Goal: Information Seeking & Learning: Learn about a topic

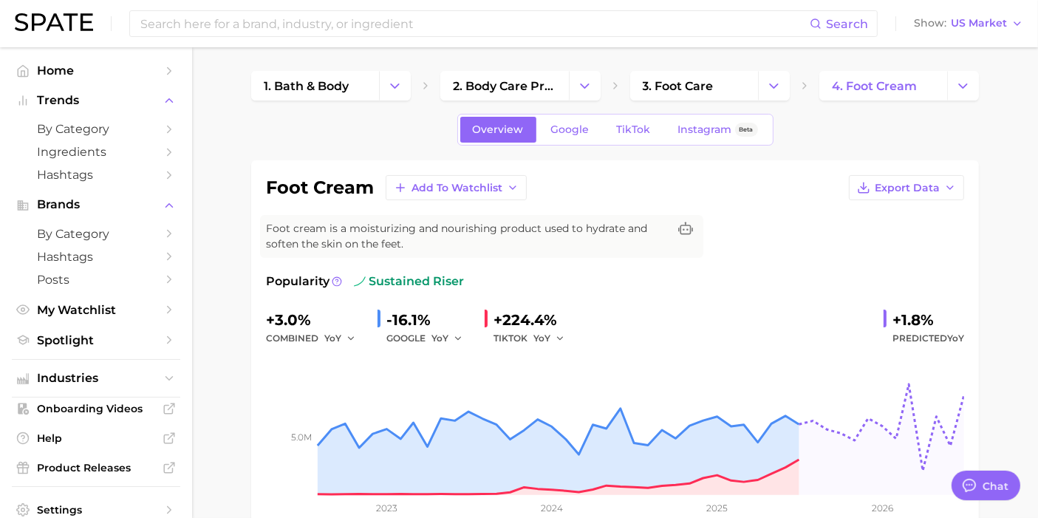
click at [37, 22] on img at bounding box center [54, 22] width 78 height 18
type textarea "x"
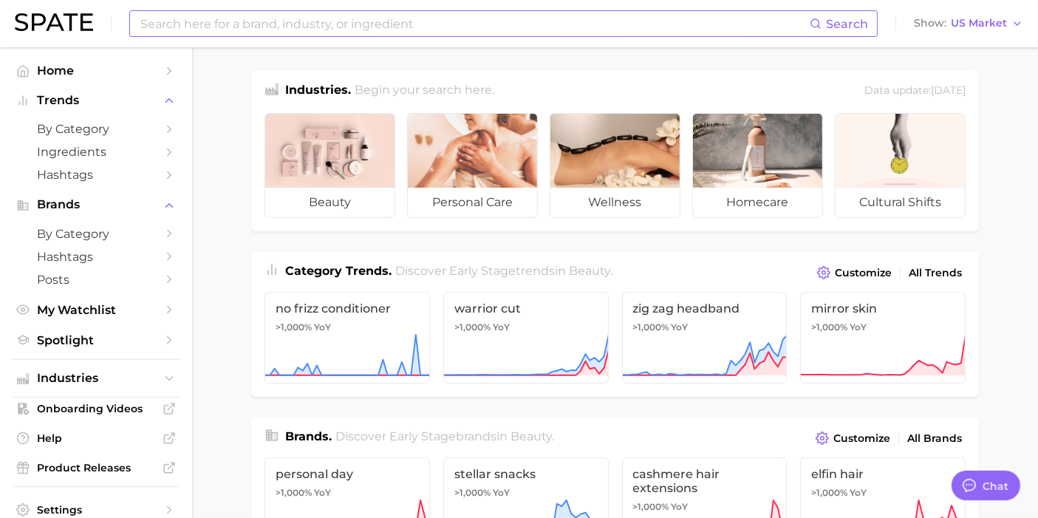
click at [330, 18] on input at bounding box center [474, 23] width 671 height 25
type input "pre shave"
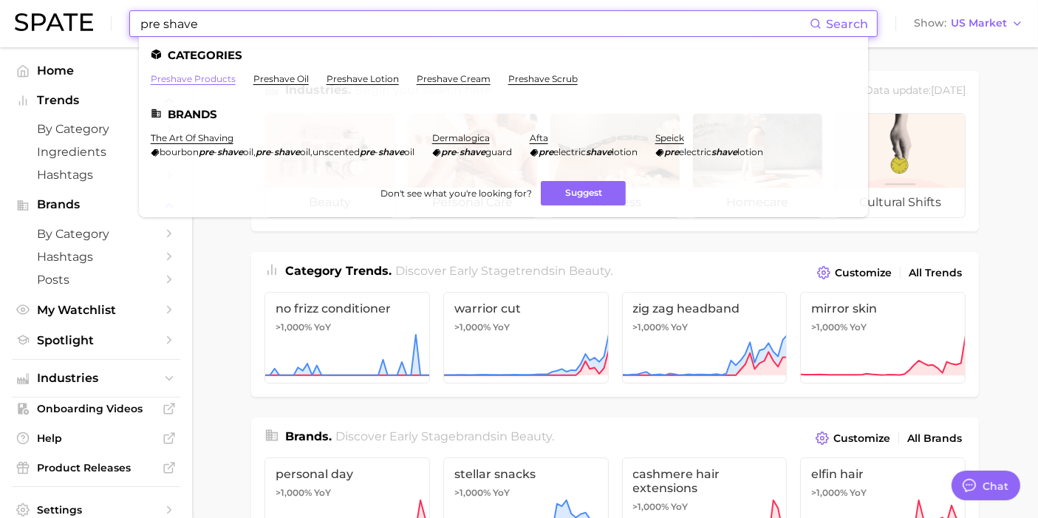
click at [201, 79] on link "preshave products" at bounding box center [193, 78] width 85 height 11
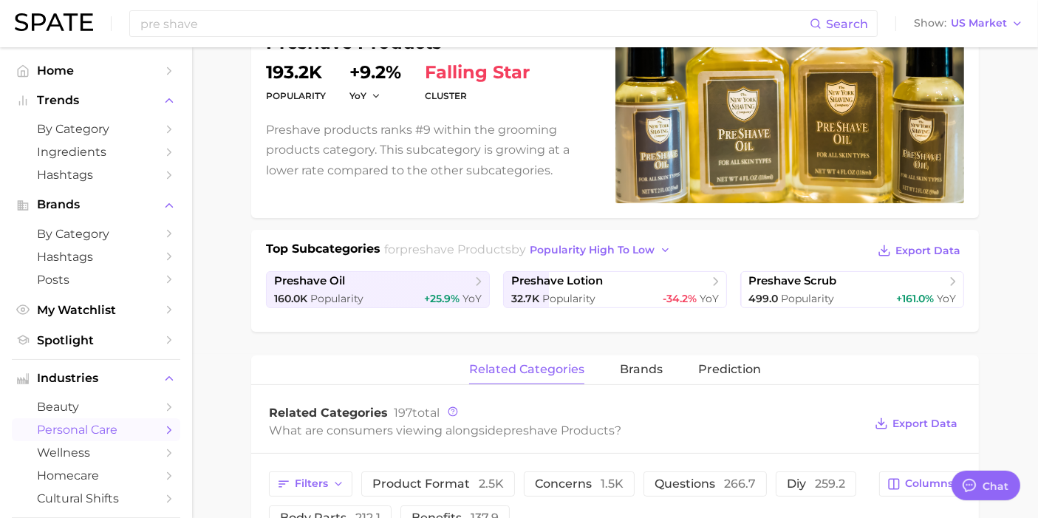
scroll to position [246, 0]
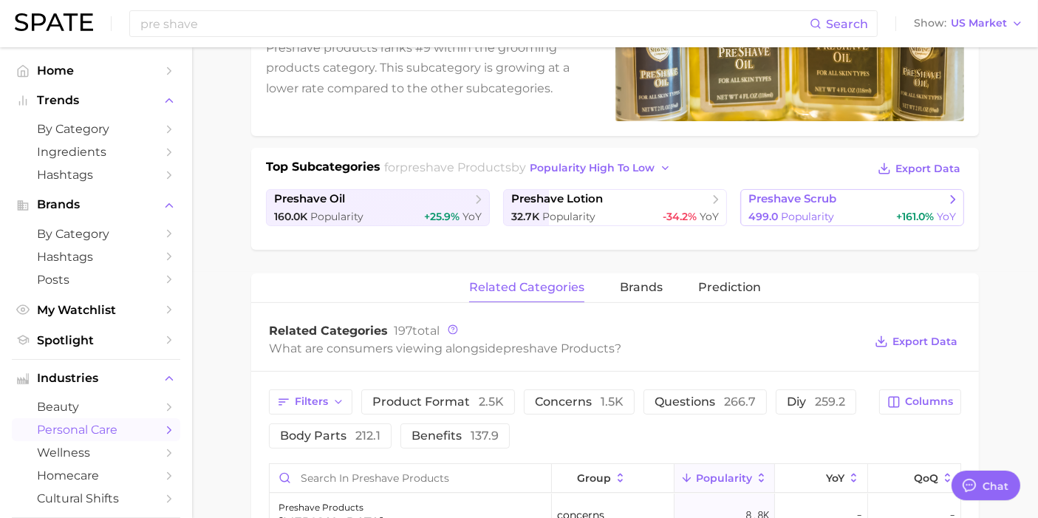
click at [904, 210] on span "+161.0%" at bounding box center [915, 216] width 38 height 13
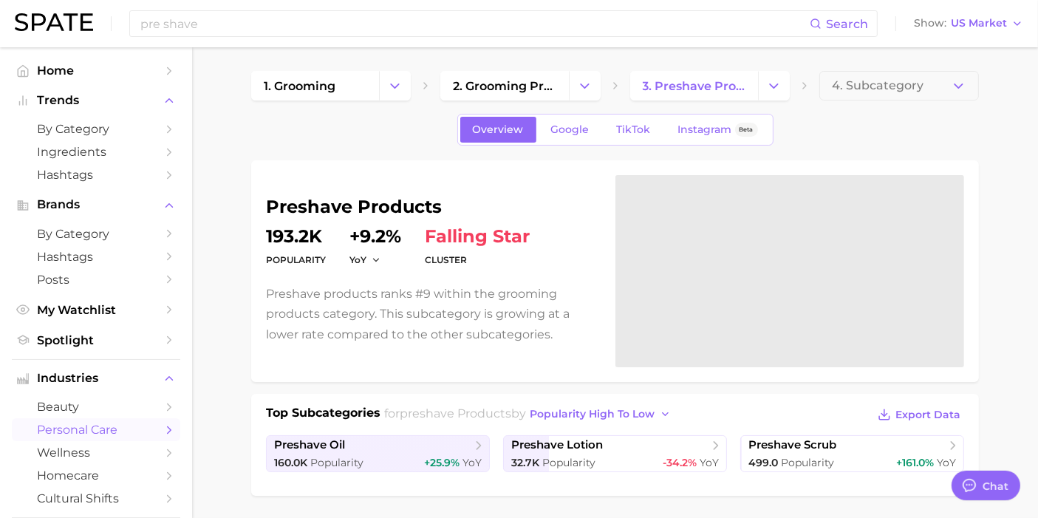
scroll to position [246, 0]
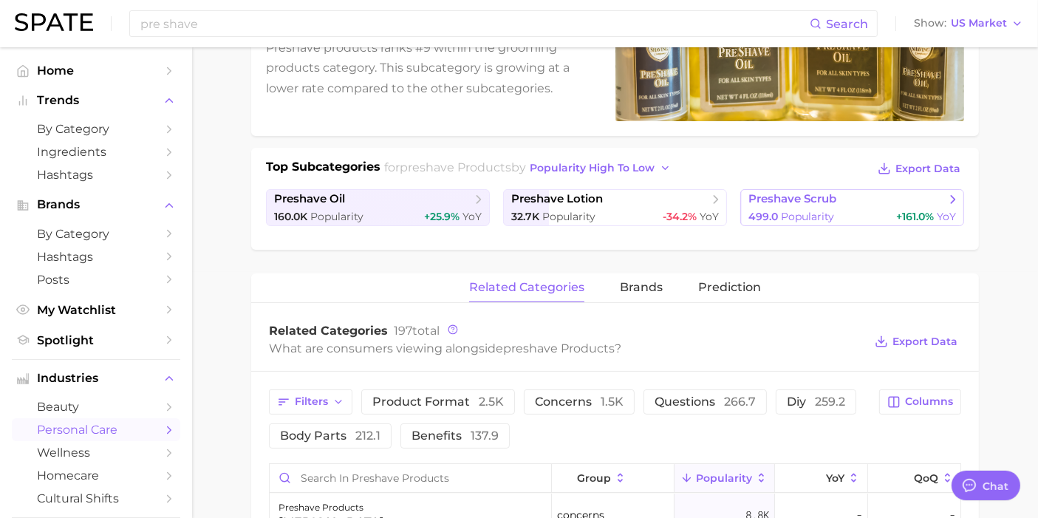
click at [788, 200] on span "preshave scrub" at bounding box center [793, 199] width 88 height 14
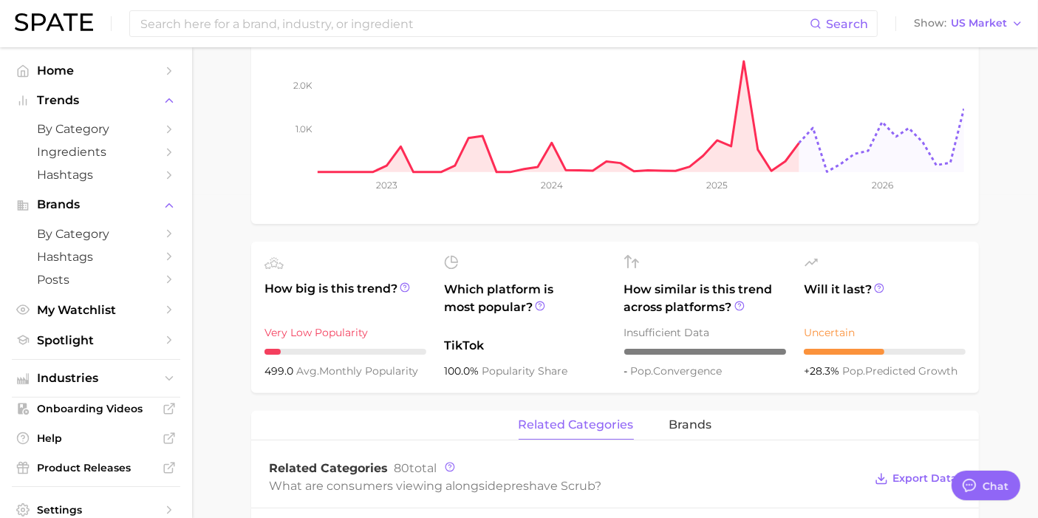
scroll to position [328, 0]
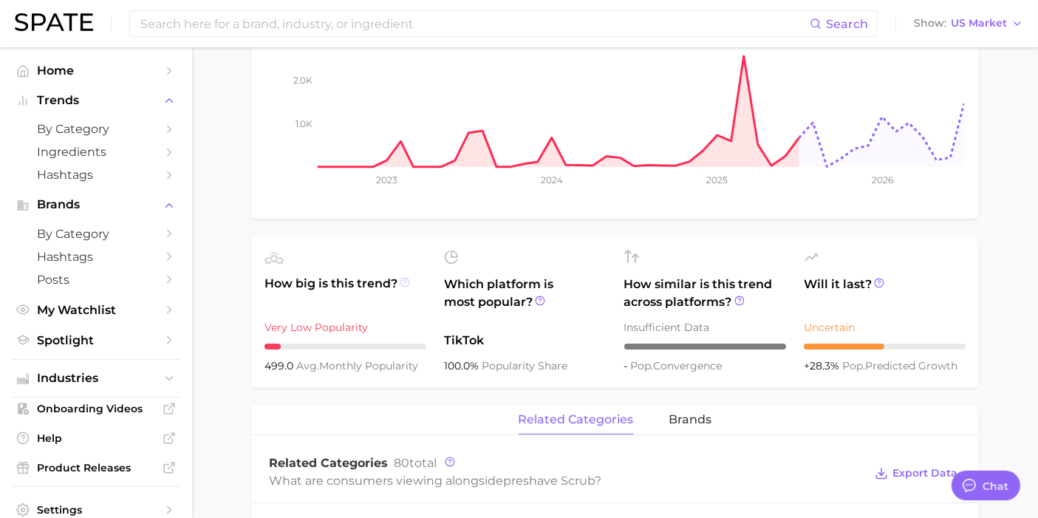
click at [404, 282] on icon at bounding box center [405, 282] width 10 height 10
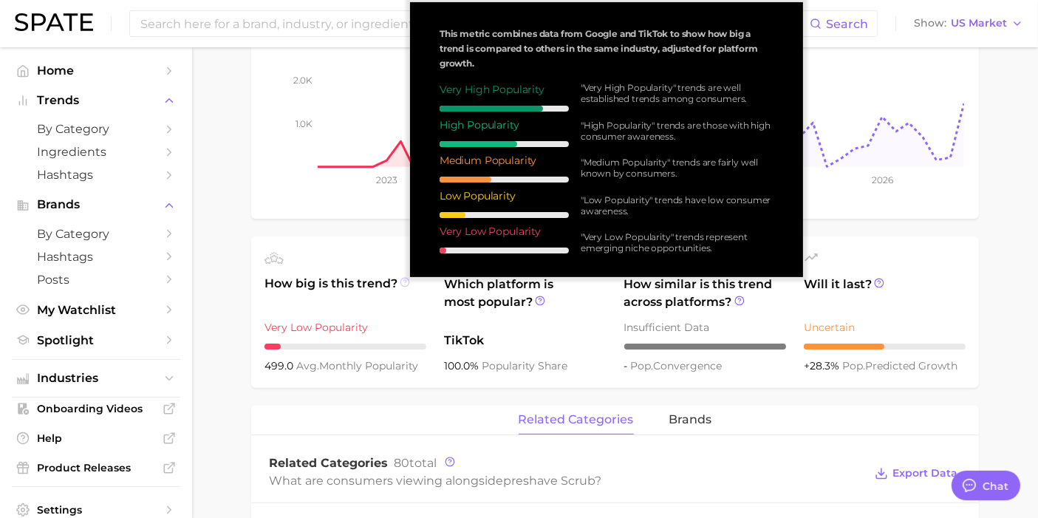
click at [406, 282] on icon at bounding box center [405, 282] width 10 height 10
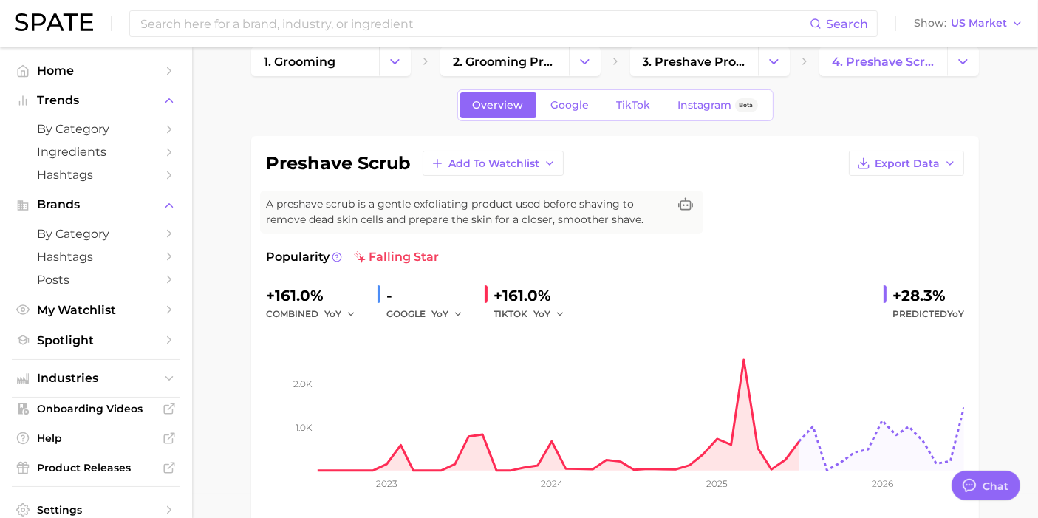
scroll to position [0, 0]
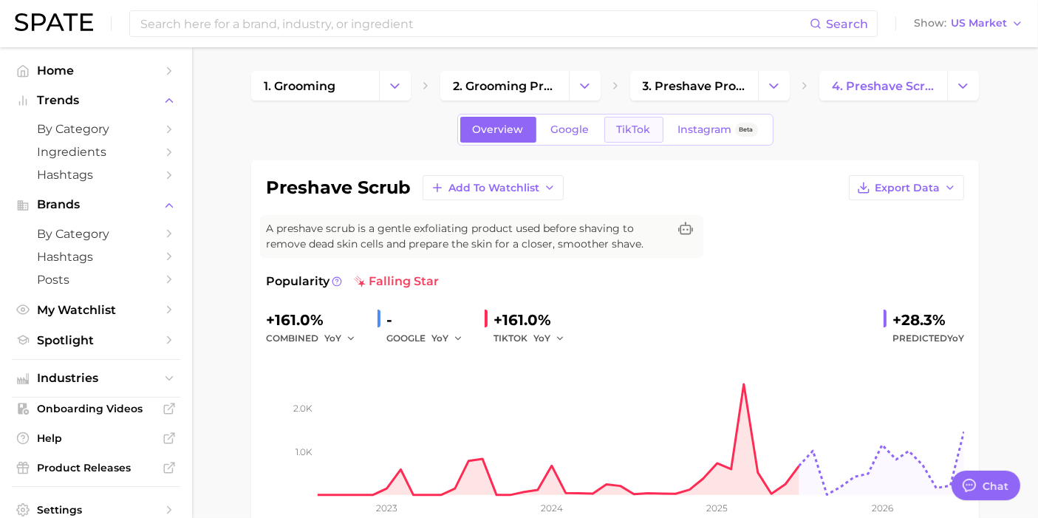
click at [645, 132] on span "TikTok" at bounding box center [634, 129] width 34 height 13
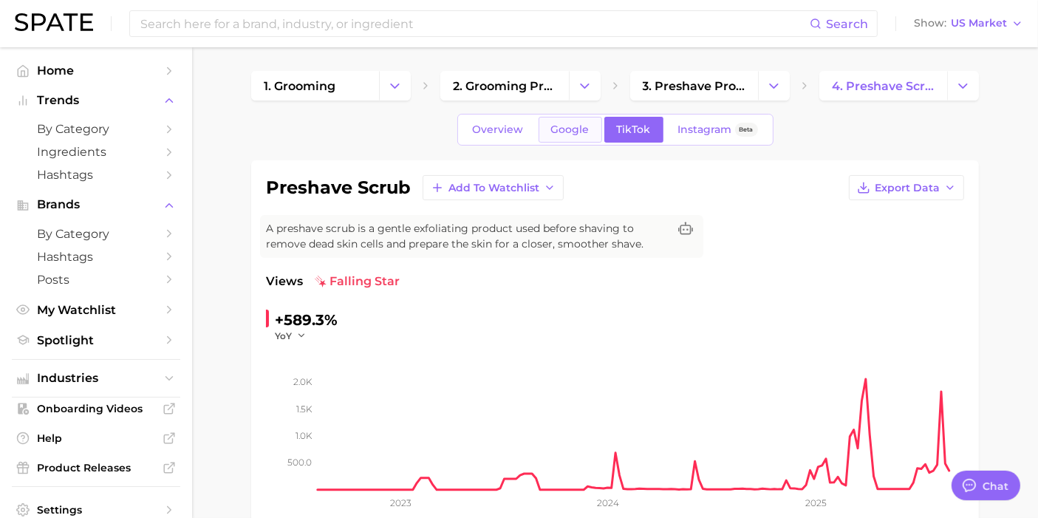
click at [556, 129] on span "Google" at bounding box center [570, 129] width 38 height 13
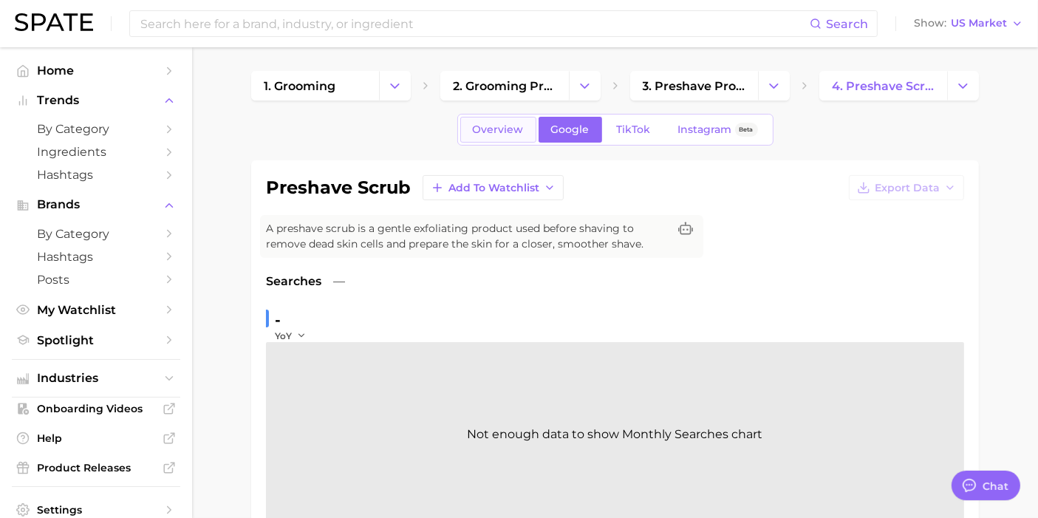
click at [507, 132] on span "Overview" at bounding box center [498, 129] width 51 height 13
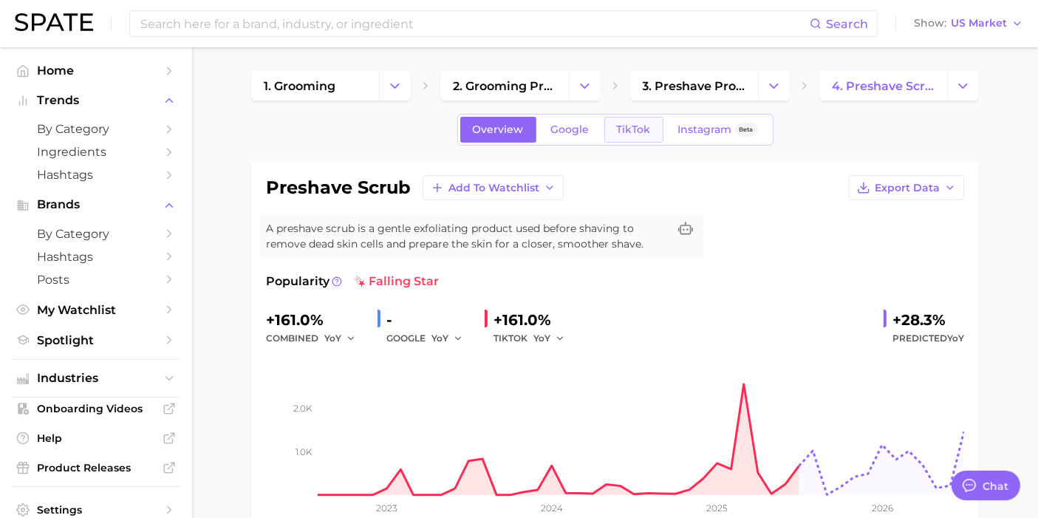
click at [642, 135] on span "TikTok" at bounding box center [634, 129] width 34 height 13
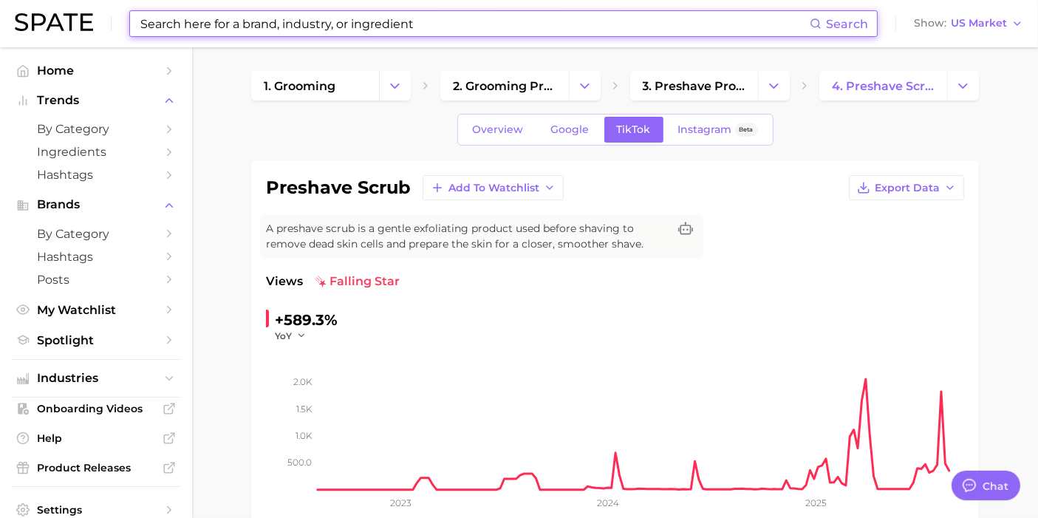
click at [304, 33] on input at bounding box center [474, 23] width 671 height 25
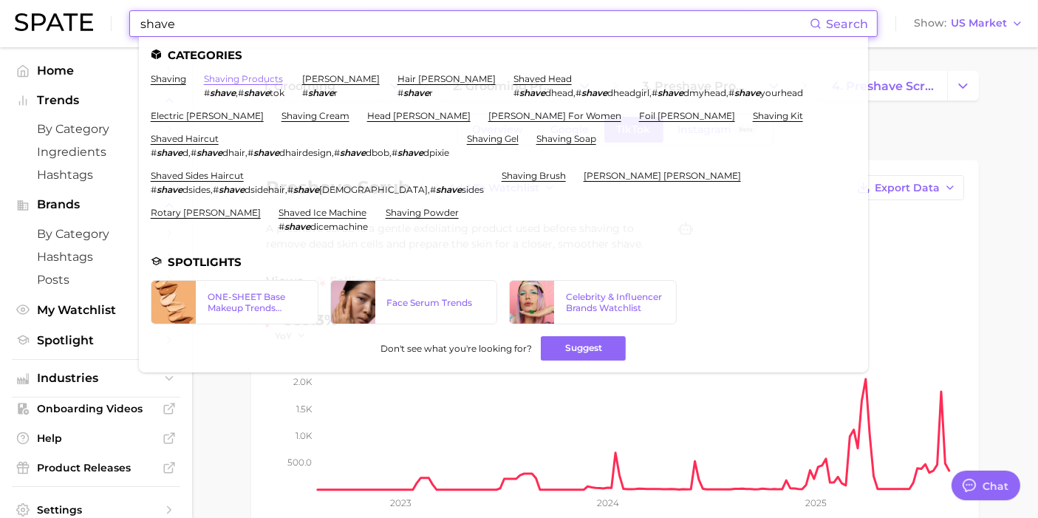
type input "shave"
click at [264, 79] on link "shaving products" at bounding box center [243, 78] width 79 height 11
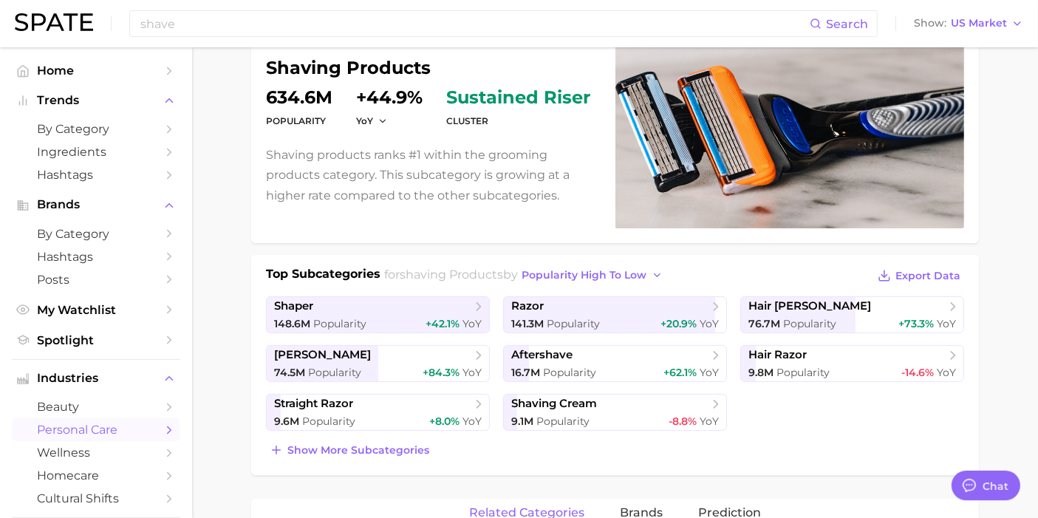
scroll to position [164, 0]
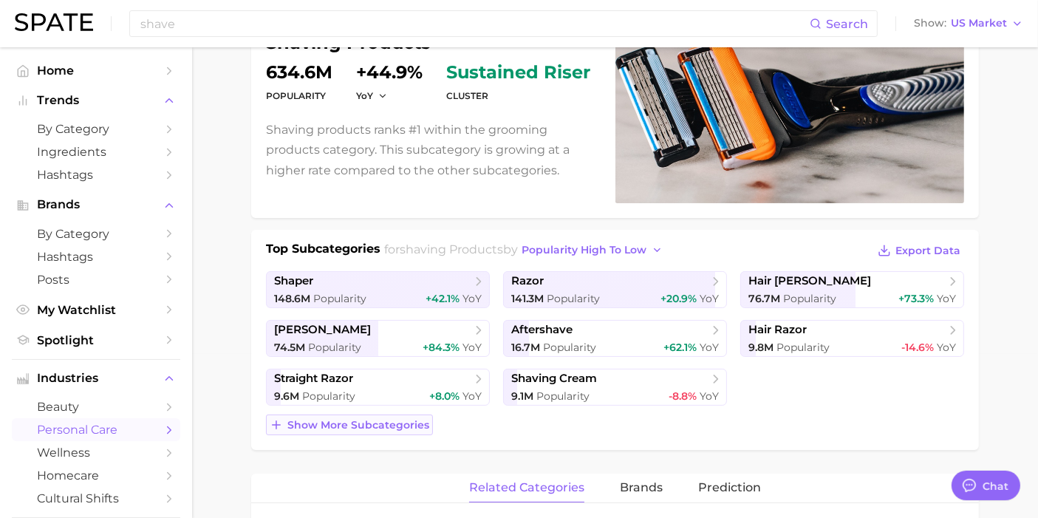
click at [365, 425] on span "Show more subcategories" at bounding box center [358, 425] width 142 height 13
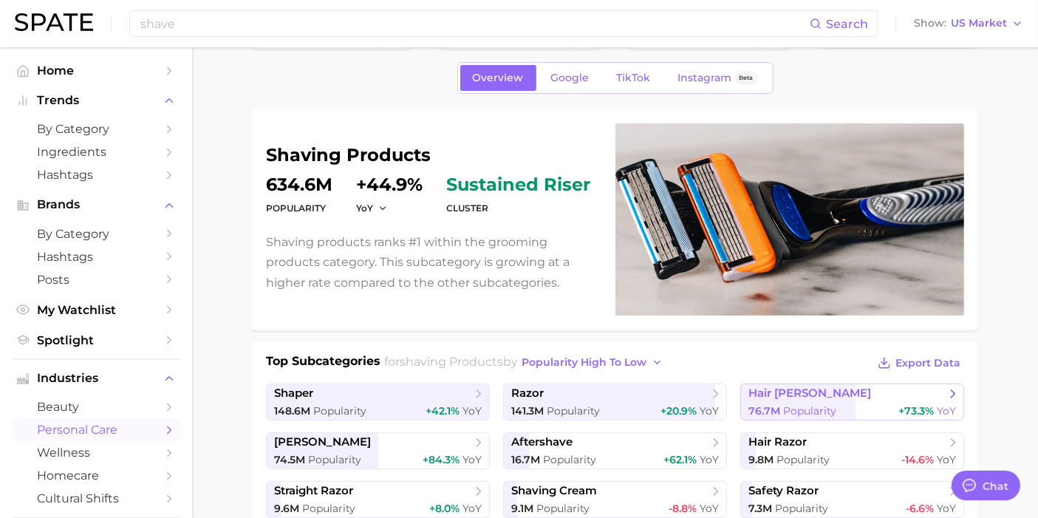
scroll to position [0, 0]
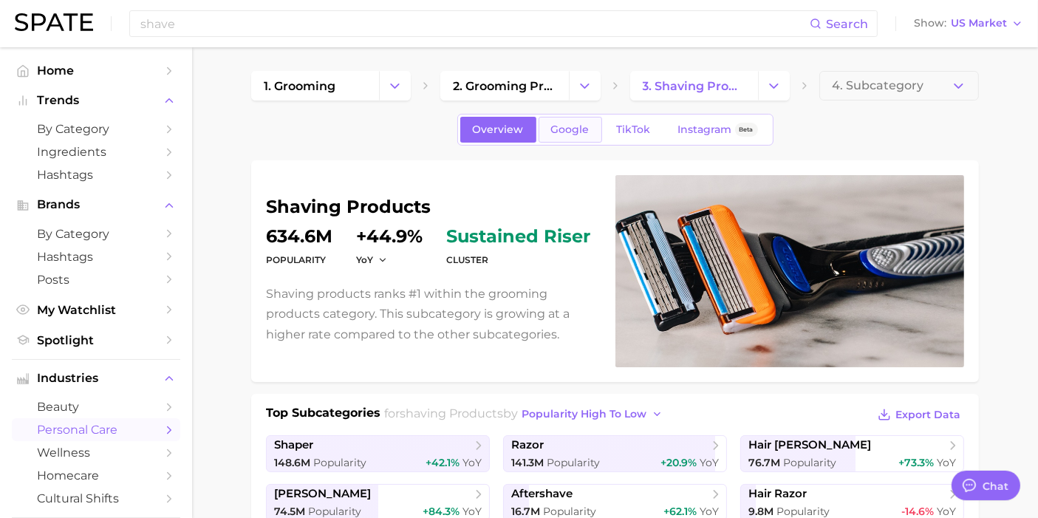
click at [553, 123] on span "Google" at bounding box center [570, 129] width 38 height 13
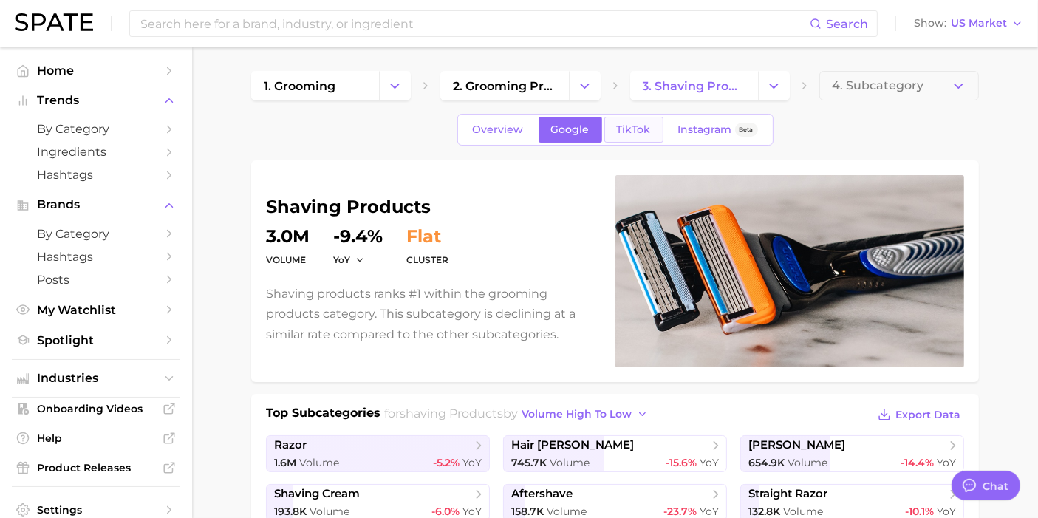
click at [622, 128] on span "TikTok" at bounding box center [634, 129] width 34 height 13
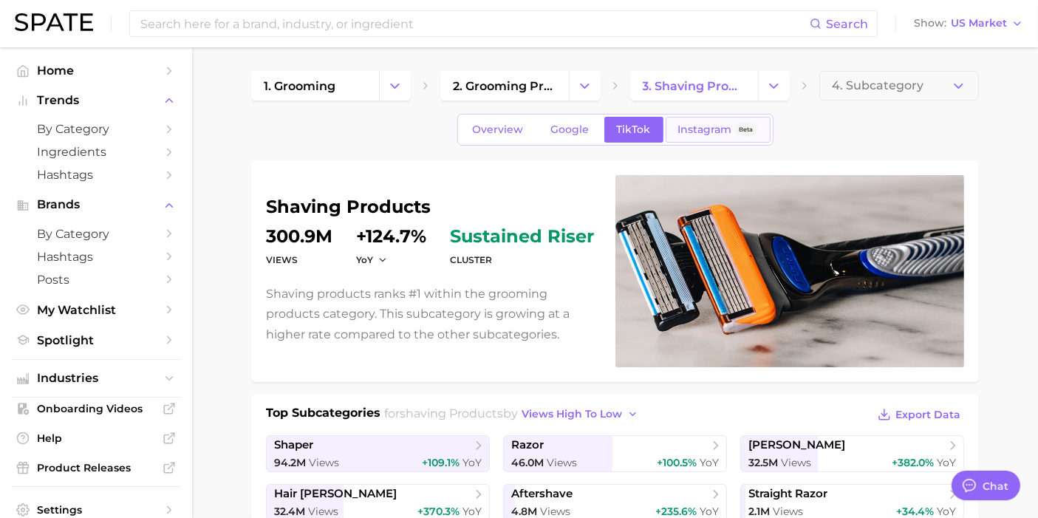
click at [707, 132] on span "Instagram" at bounding box center [705, 129] width 54 height 13
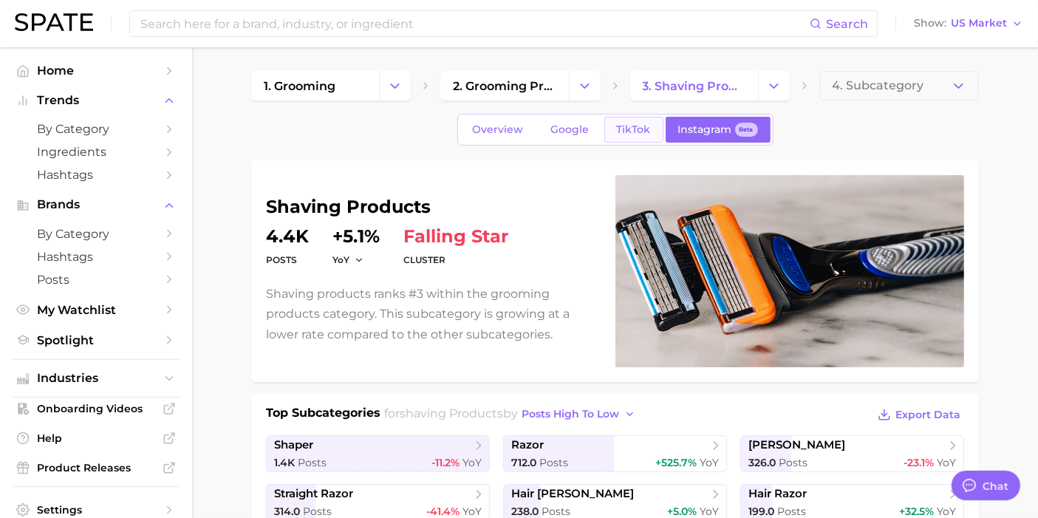
click at [617, 134] on span "TikTok" at bounding box center [634, 129] width 34 height 13
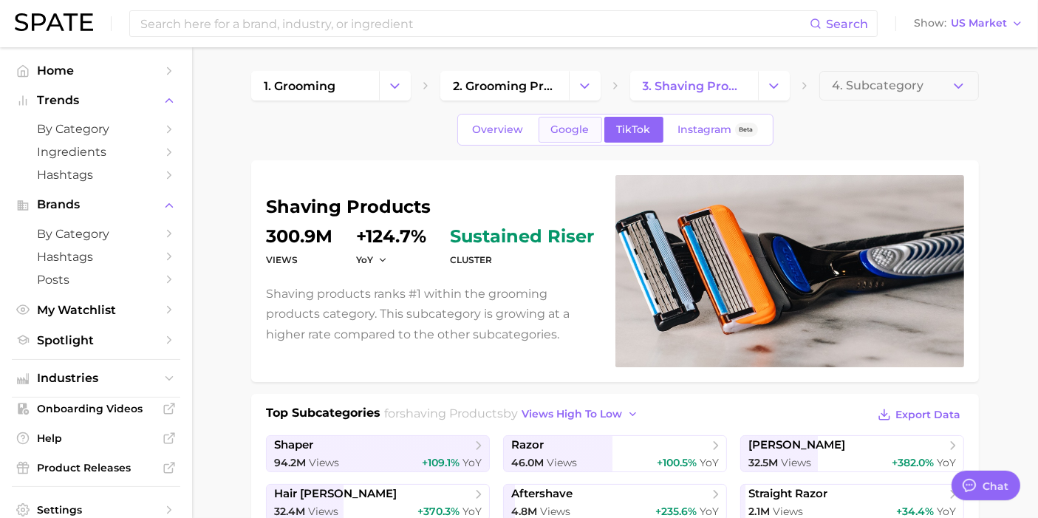
click at [564, 130] on span "Google" at bounding box center [570, 129] width 38 height 13
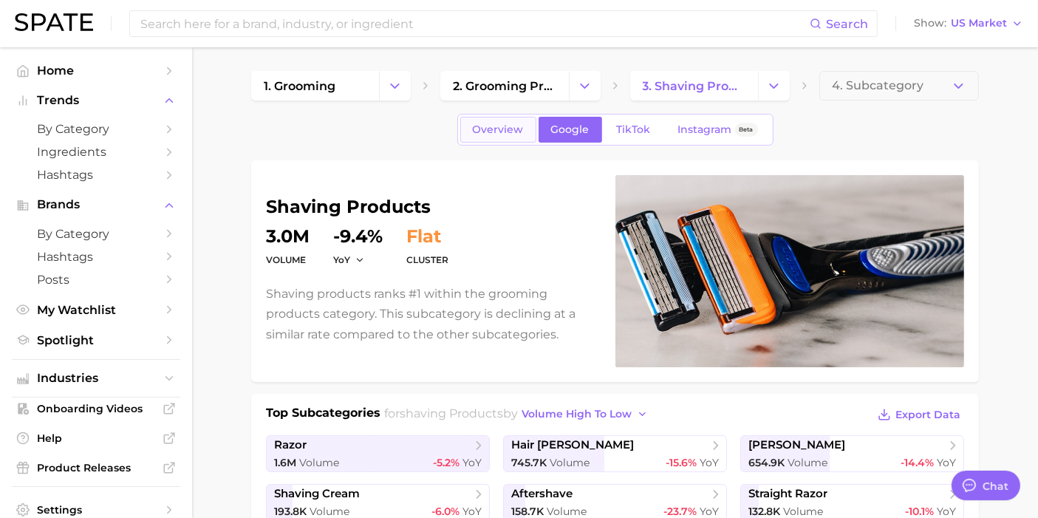
click at [497, 132] on span "Overview" at bounding box center [498, 129] width 51 height 13
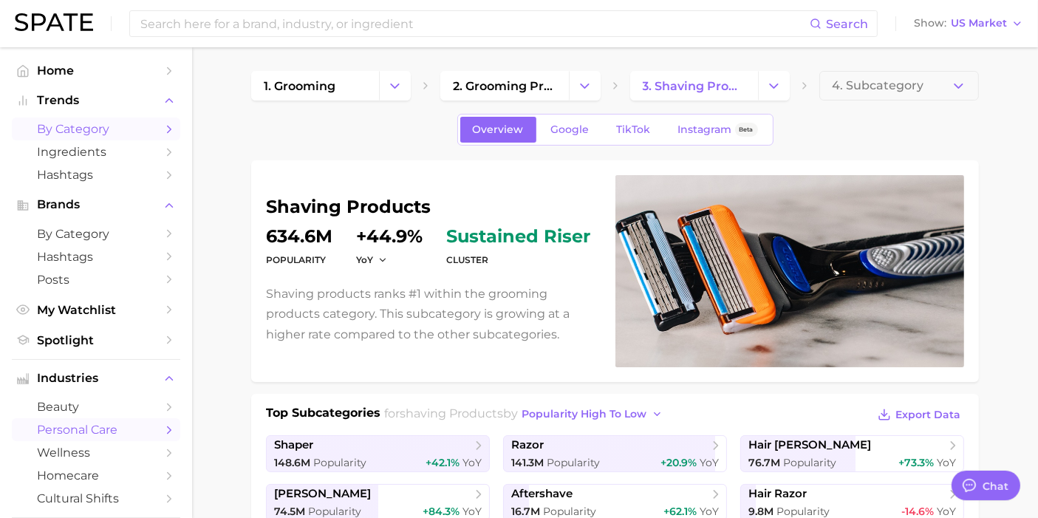
click at [61, 131] on span "by Category" at bounding box center [96, 129] width 118 height 14
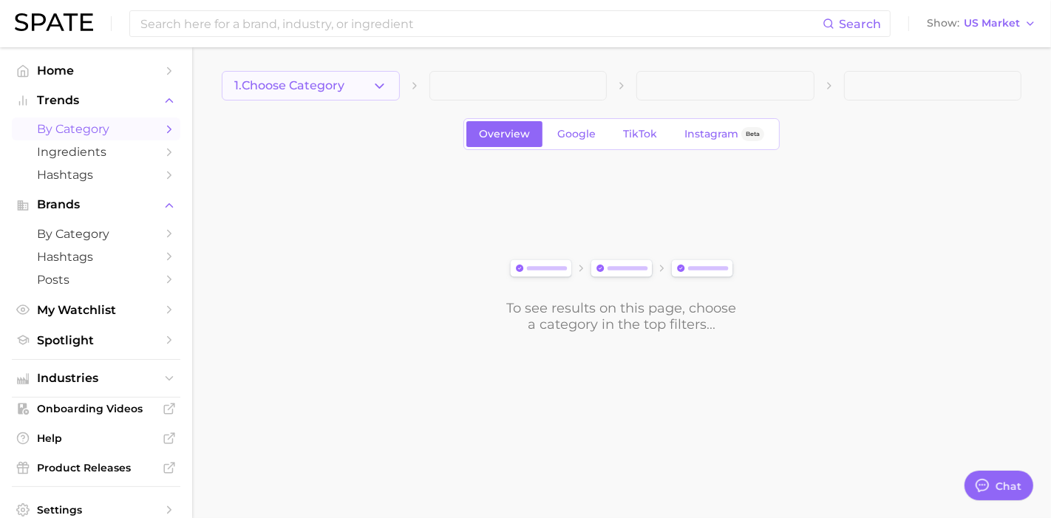
click at [335, 85] on span "1. Choose Category" at bounding box center [289, 85] width 110 height 13
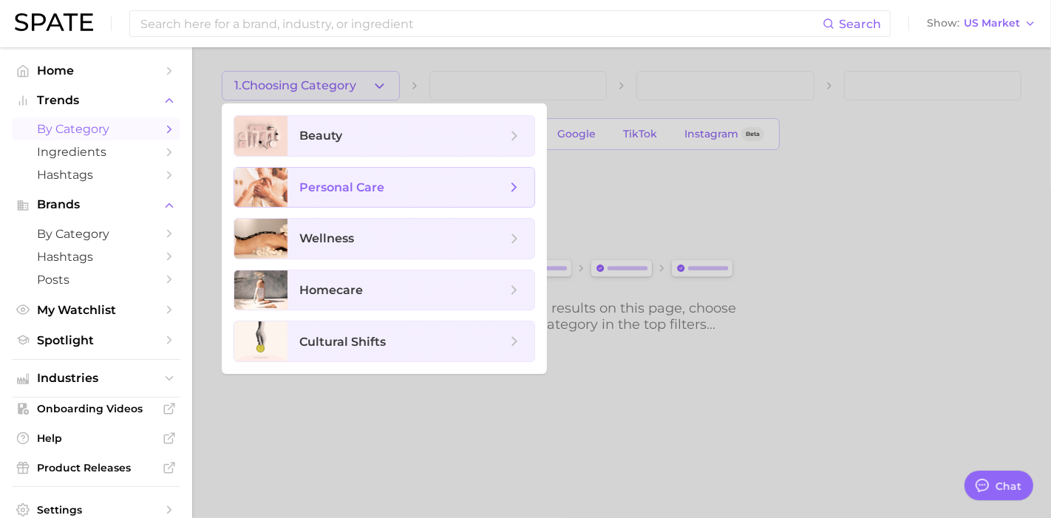
click at [514, 187] on icon at bounding box center [514, 188] width 16 height 16
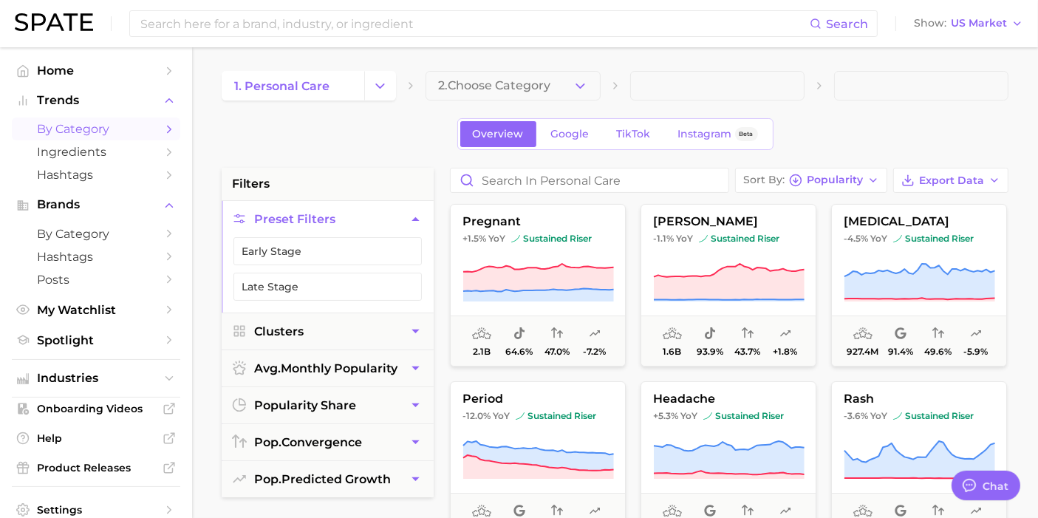
click at [531, 76] on button "2. Choose Category" at bounding box center [513, 86] width 174 height 30
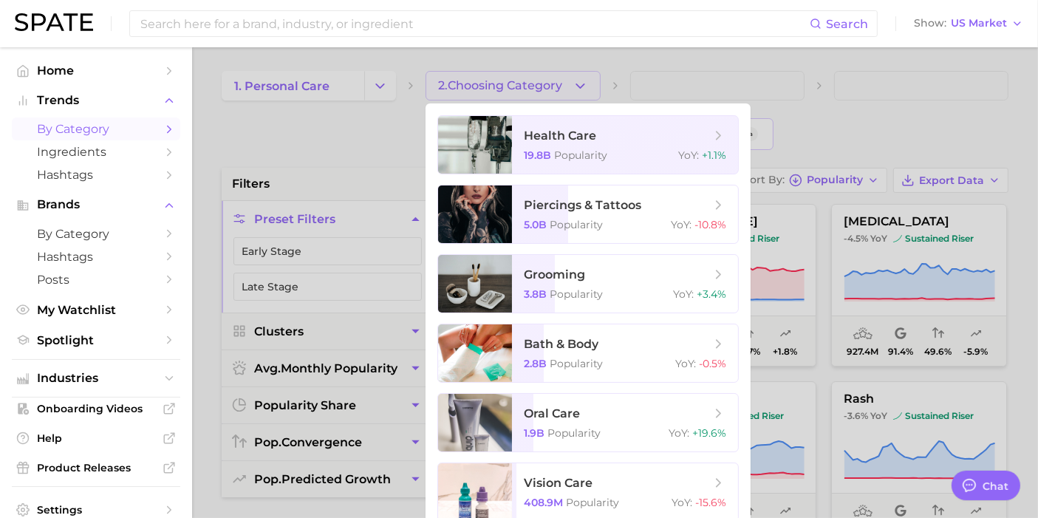
click at [333, 134] on div at bounding box center [519, 259] width 1038 height 518
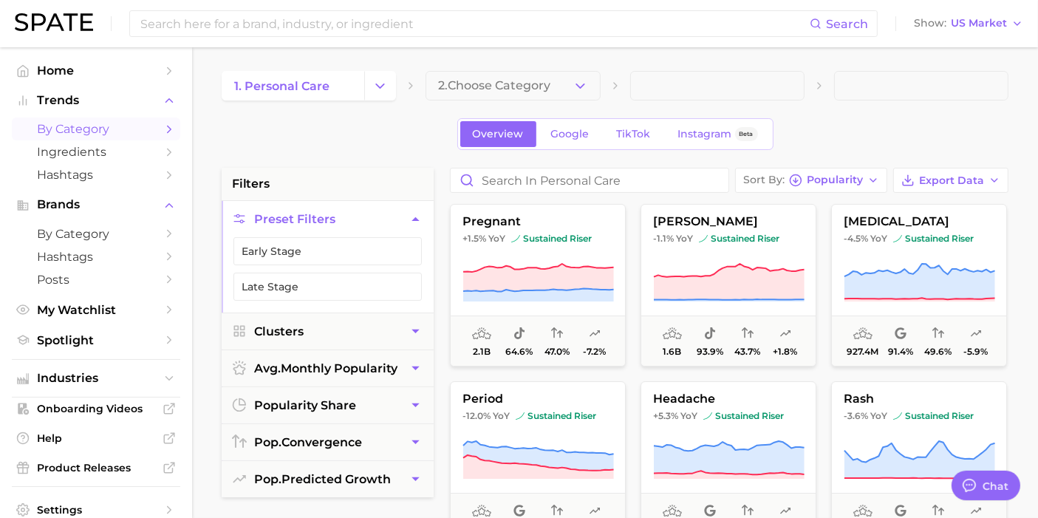
click at [374, 83] on icon "Change Category" at bounding box center [380, 86] width 16 height 16
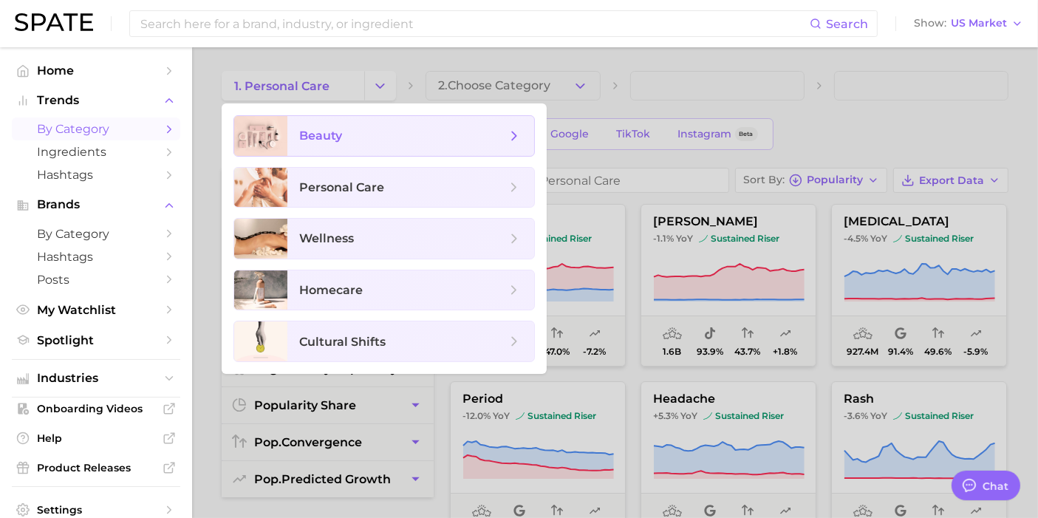
click at [407, 142] on span "beauty" at bounding box center [402, 136] width 207 height 16
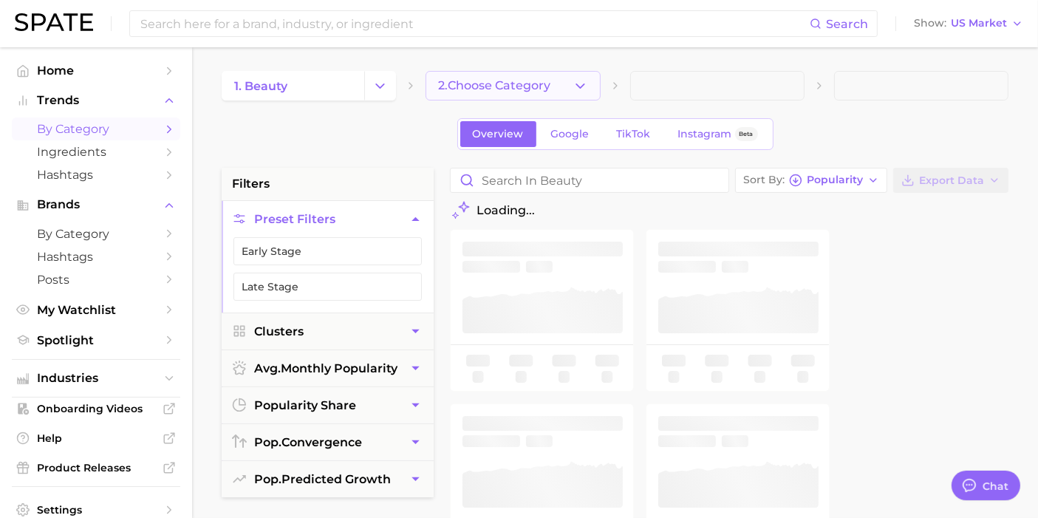
click at [538, 90] on span "2. Choose Category" at bounding box center [494, 85] width 112 height 13
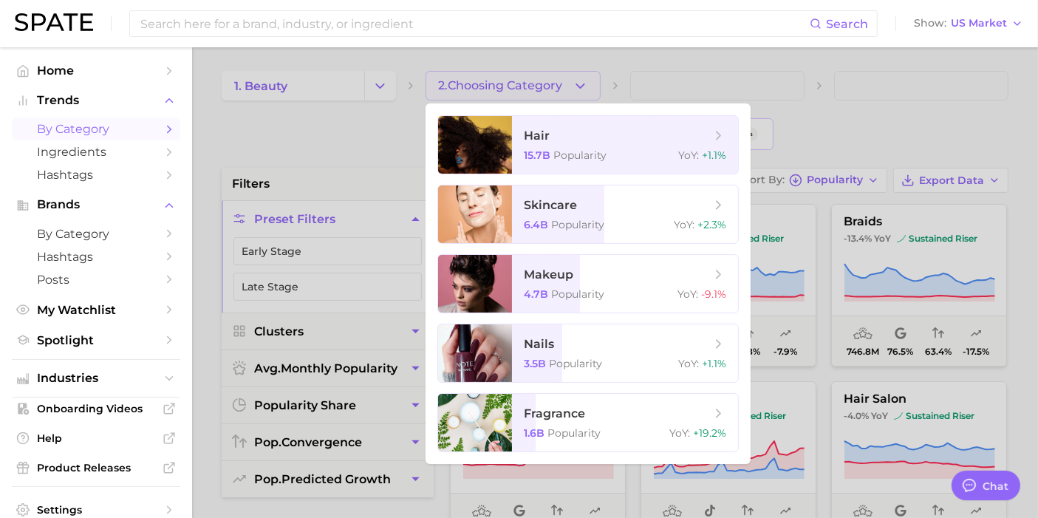
click at [596, 253] on ul "hair 15.7b Popularity YoY : +1.1% skincare 6.4b Popularity YoY : +2.3% makeup 4…" at bounding box center [588, 283] width 325 height 361
click at [603, 231] on span "skincare 6.4b Popularity YoY : +2.3%" at bounding box center [625, 214] width 226 height 58
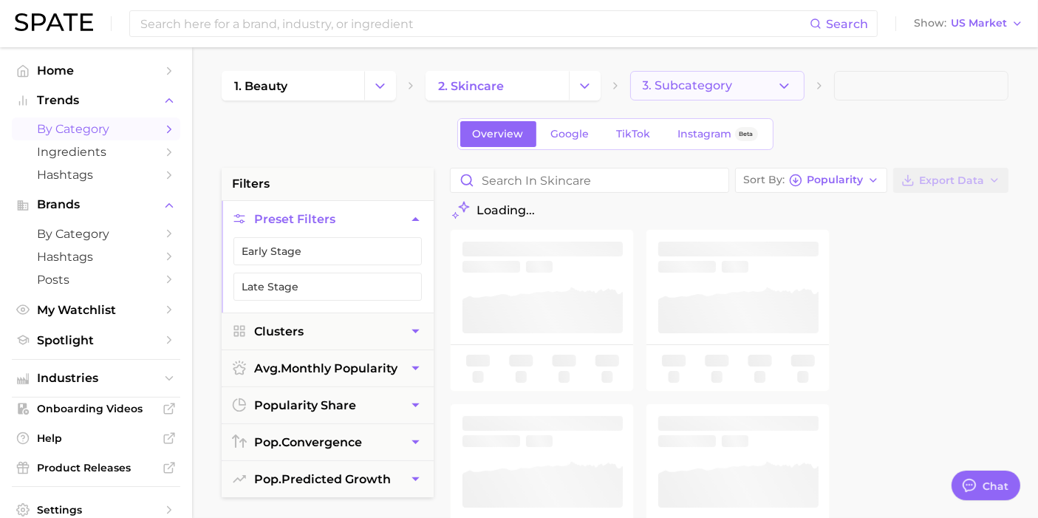
click at [783, 84] on icon "button" at bounding box center [785, 86] width 16 height 16
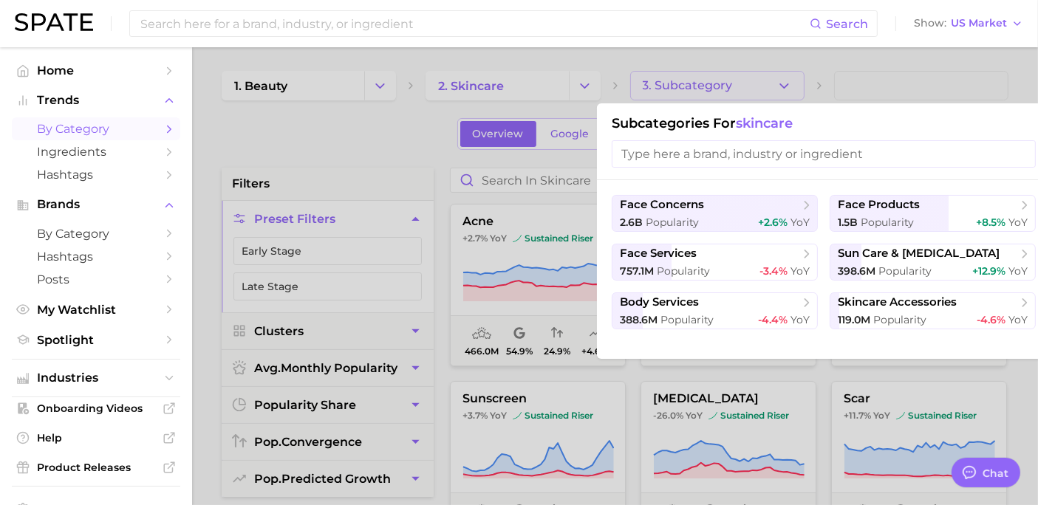
click at [722, 149] on input "search" at bounding box center [824, 153] width 424 height 27
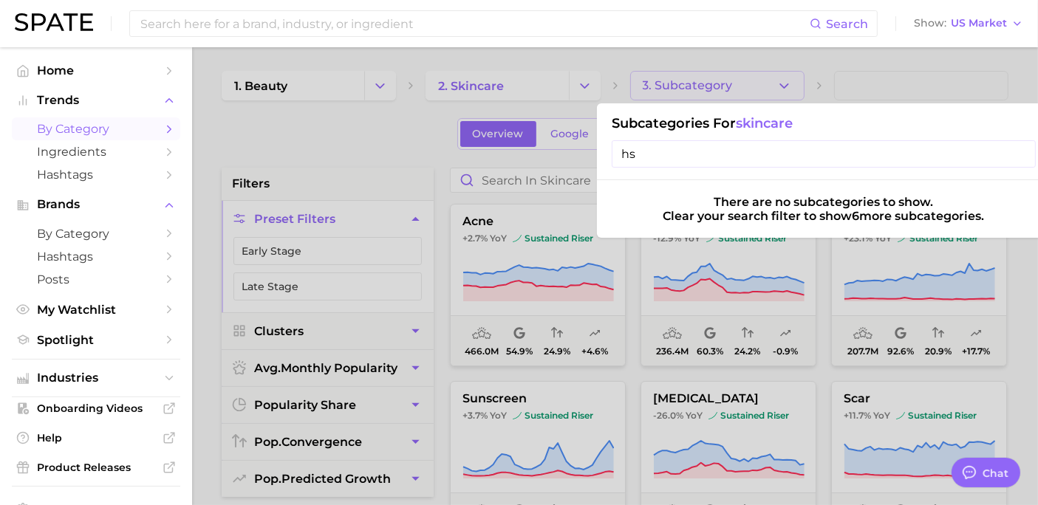
type input "h"
type input "shav"
drag, startPoint x: 333, startPoint y: 112, endPoint x: 369, endPoint y: 94, distance: 40.3
click at [335, 109] on div at bounding box center [519, 252] width 1038 height 505
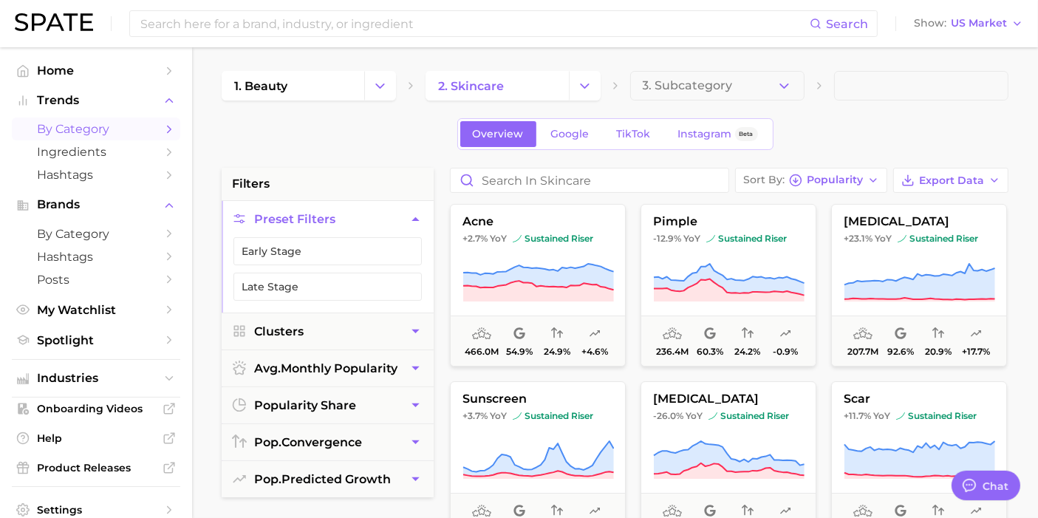
click at [599, 86] on button "Change Category" at bounding box center [585, 86] width 32 height 30
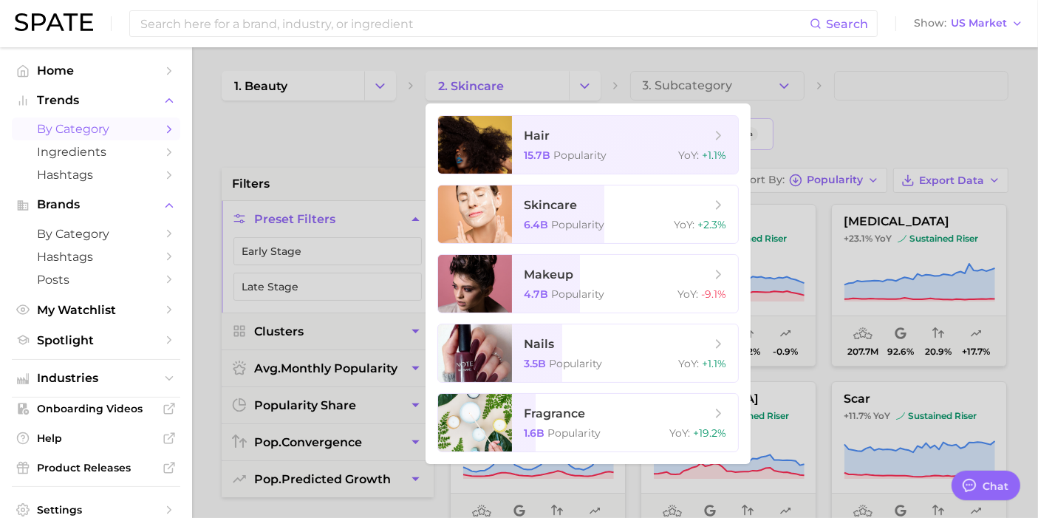
click at [358, 94] on div at bounding box center [519, 259] width 1038 height 518
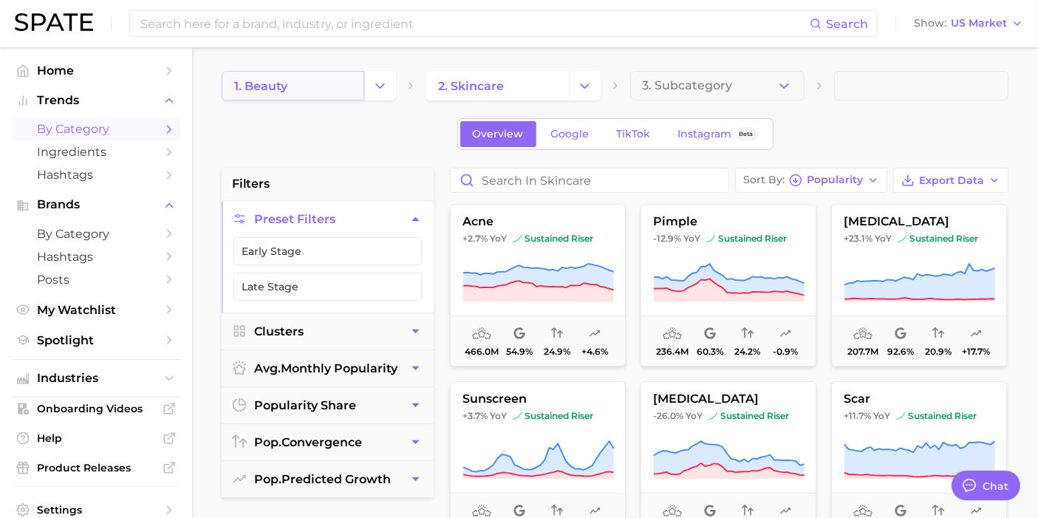
click at [356, 89] on link "1. beauty" at bounding box center [293, 86] width 143 height 30
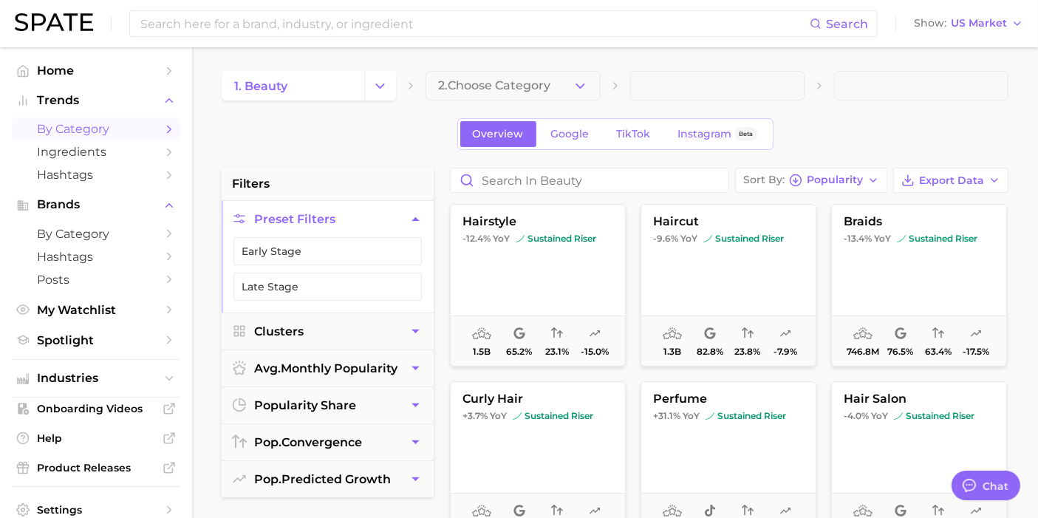
click at [362, 87] on link "1. beauty" at bounding box center [293, 86] width 143 height 30
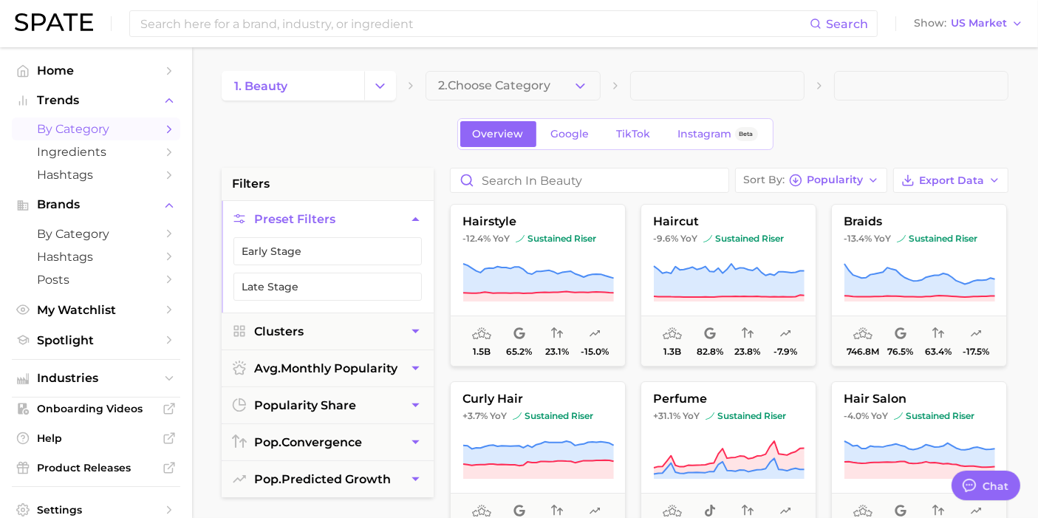
click at [375, 86] on icon "Change Category" at bounding box center [380, 86] width 16 height 16
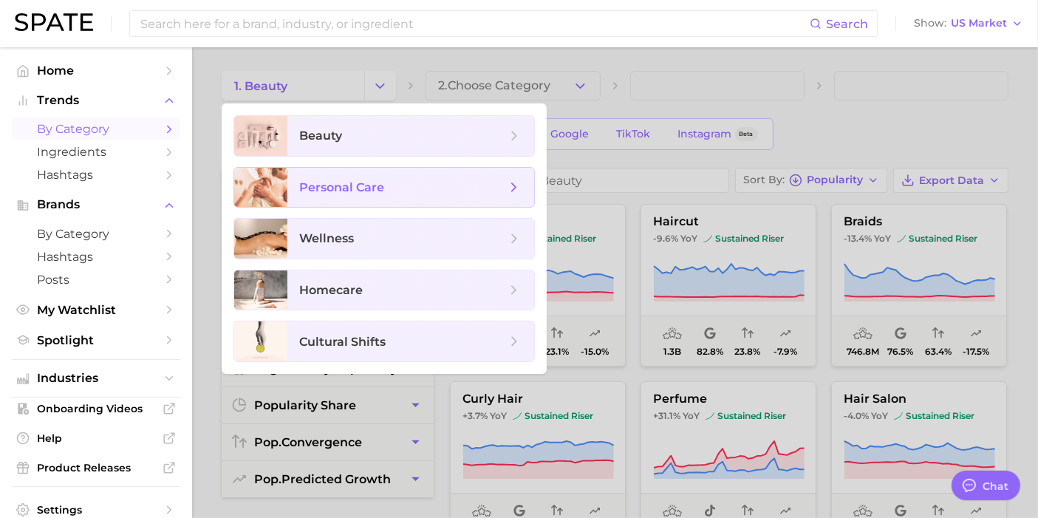
click at [402, 173] on span "personal care" at bounding box center [410, 188] width 247 height 40
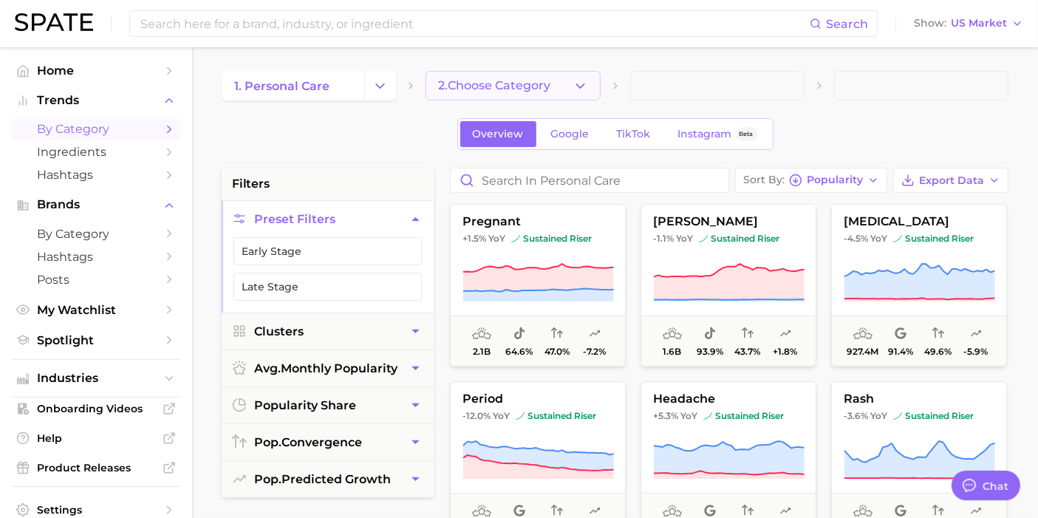
click at [572, 81] on button "2. Choose Category" at bounding box center [513, 86] width 174 height 30
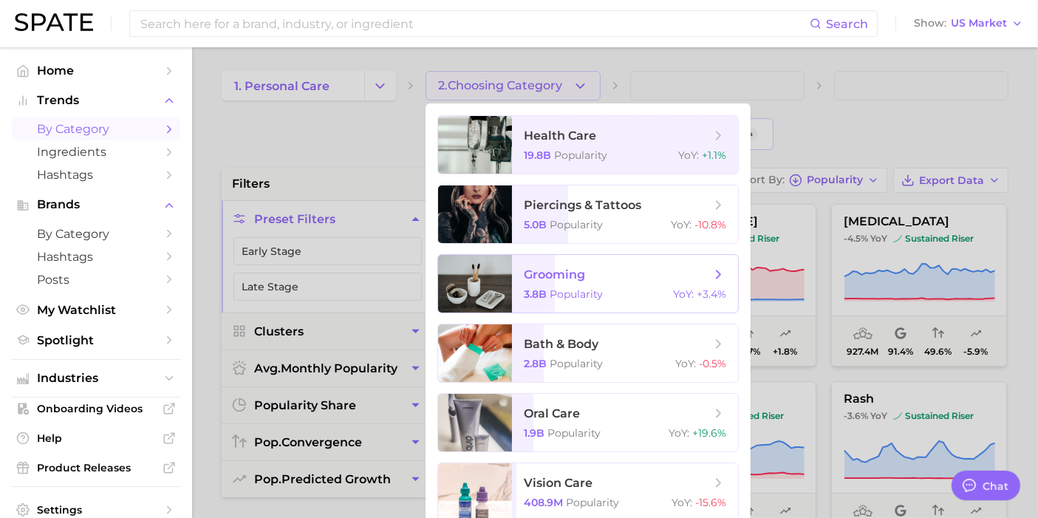
click at [565, 271] on span "grooming" at bounding box center [554, 275] width 61 height 14
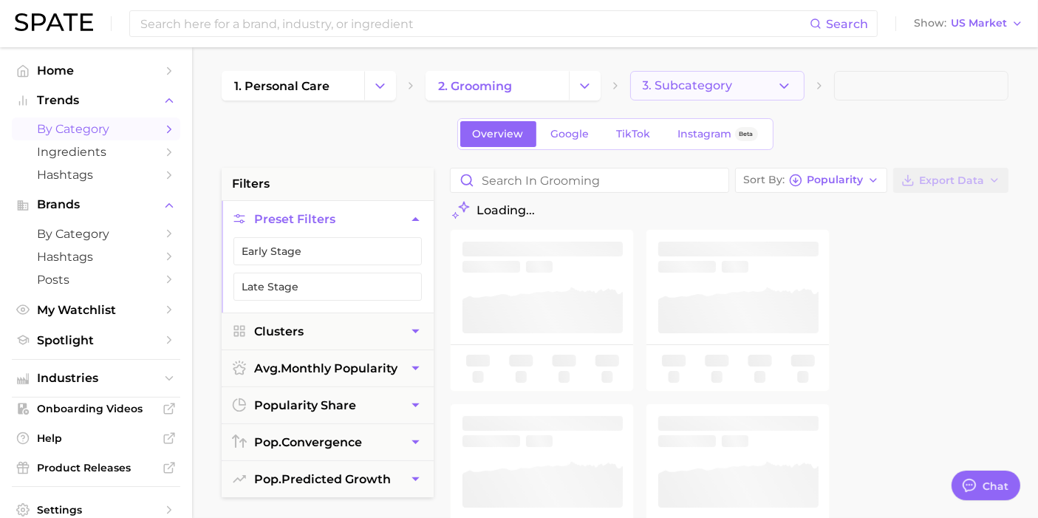
click at [770, 86] on button "3. Subcategory" at bounding box center [717, 86] width 174 height 30
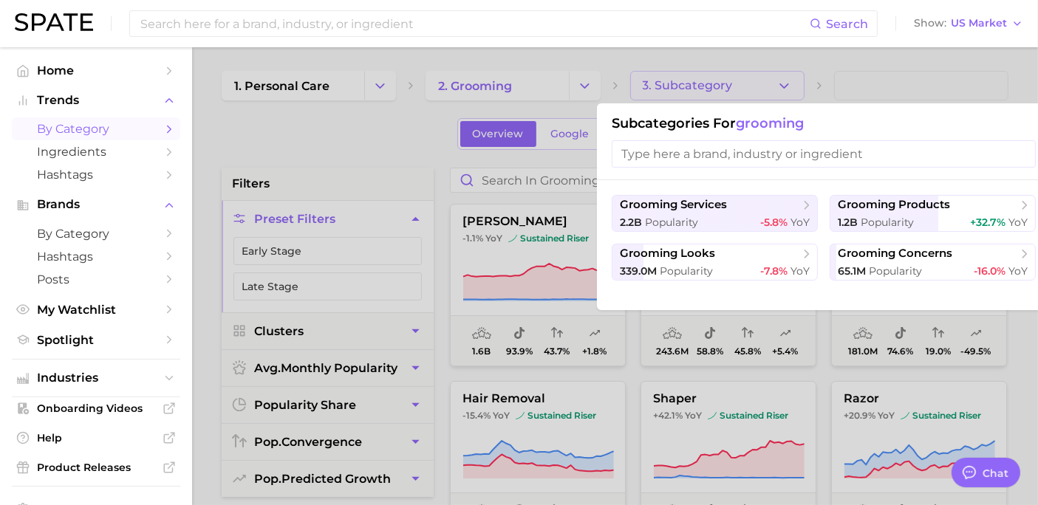
click at [754, 157] on input "search" at bounding box center [824, 153] width 424 height 27
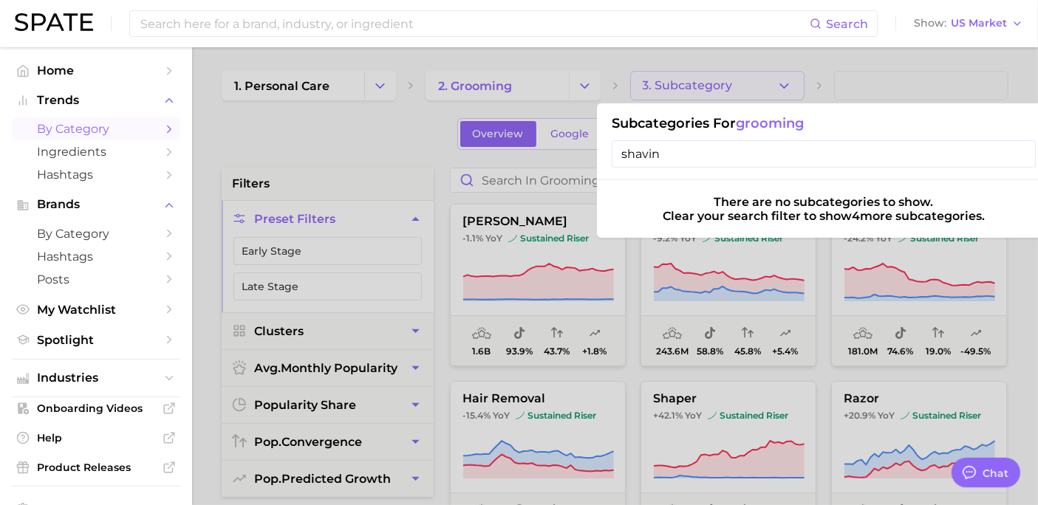
type input "shavin"
click at [268, 144] on div at bounding box center [519, 252] width 1038 height 505
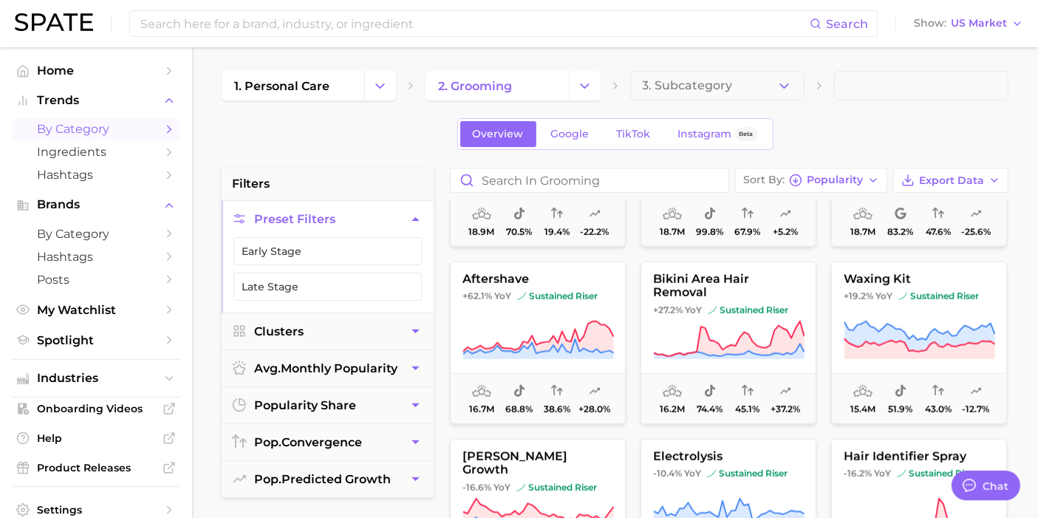
scroll to position [1395, 0]
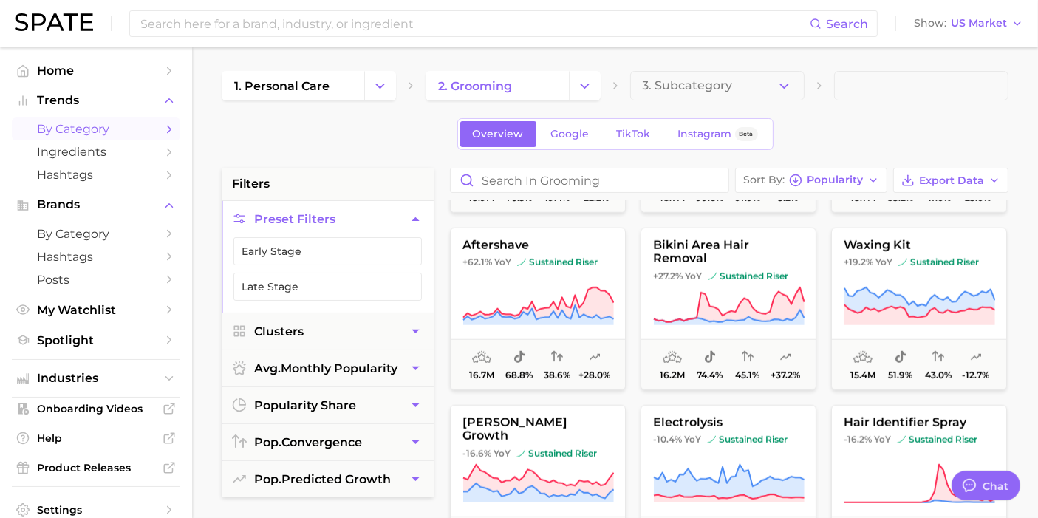
drag, startPoint x: 548, startPoint y: 245, endPoint x: 400, endPoint y: 149, distance: 177.3
click at [400, 149] on div "Overview Google TikTok Instagram Beta" at bounding box center [615, 134] width 787 height 32
click at [530, 248] on span "aftershave" at bounding box center [538, 245] width 174 height 13
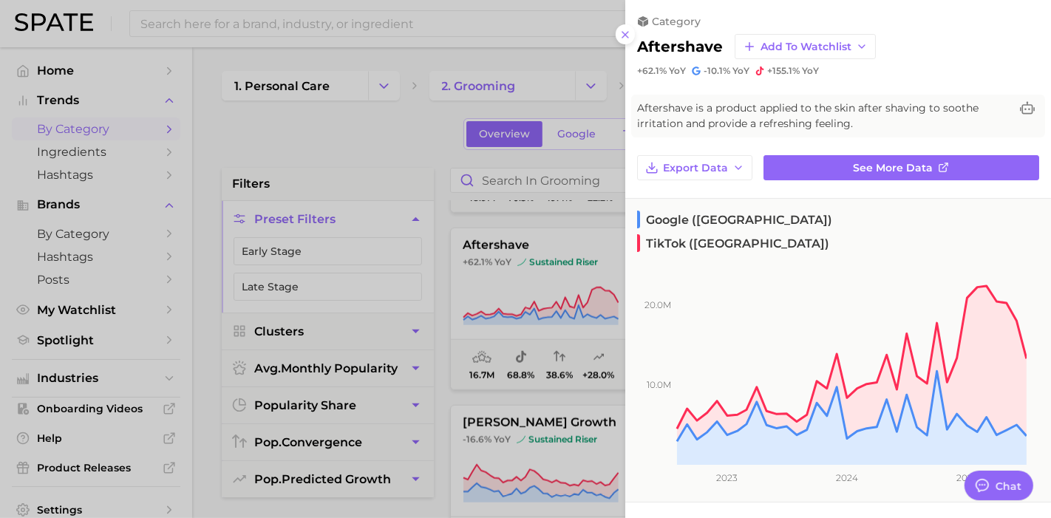
click at [300, 137] on div at bounding box center [525, 259] width 1051 height 518
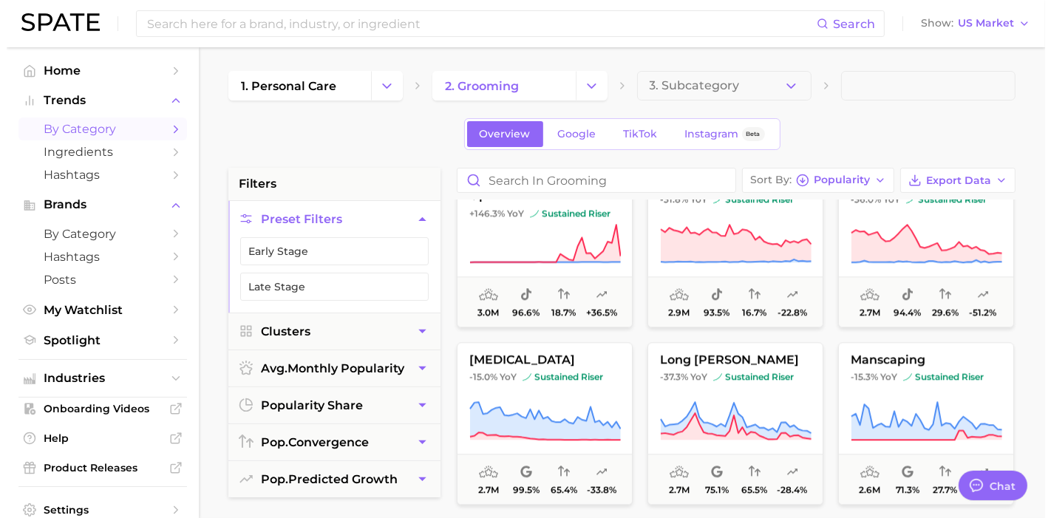
scroll to position [3695, 0]
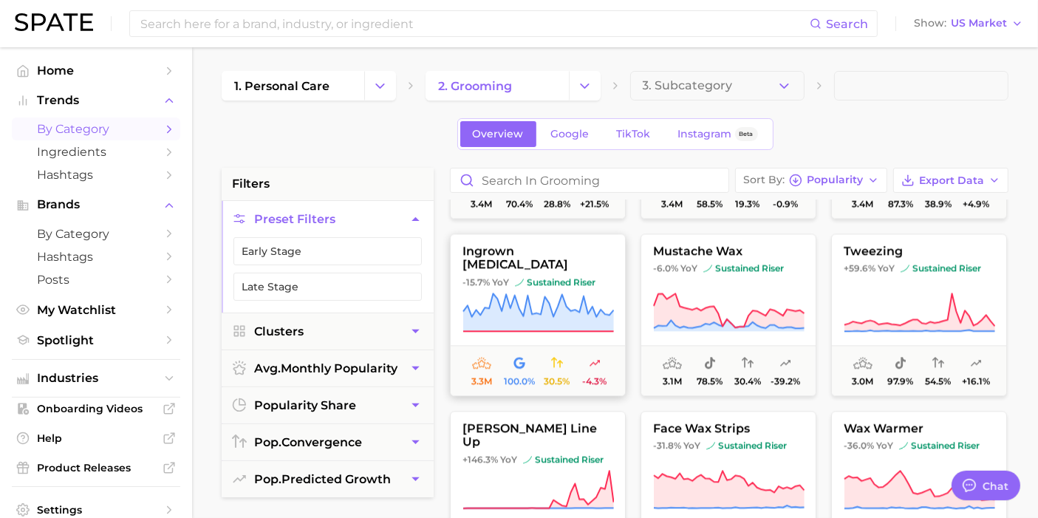
click at [599, 284] on button "ingrown [MEDICAL_DATA] -15.7% YoY sustained riser 3.3m 100.0% 30.5% -4.3%" at bounding box center [538, 315] width 176 height 163
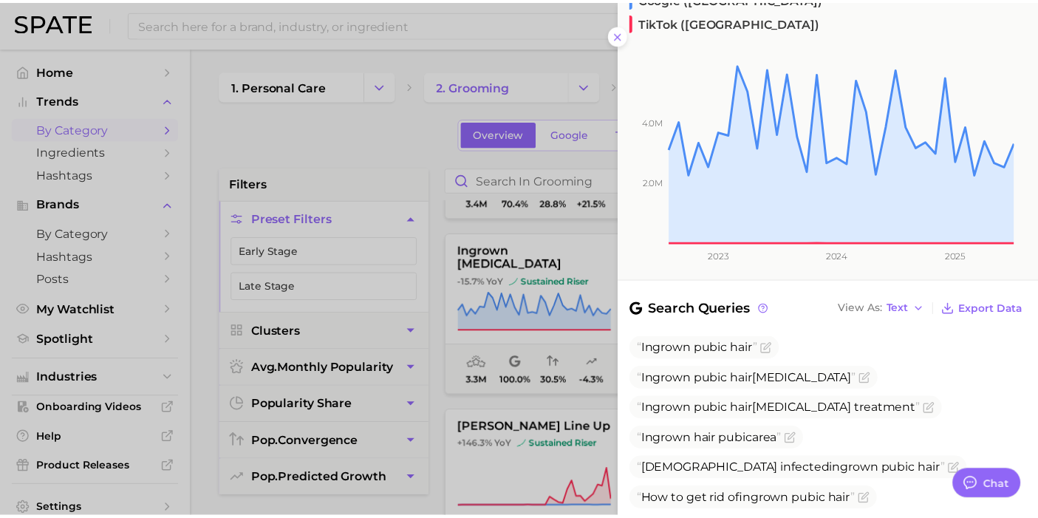
scroll to position [410, 0]
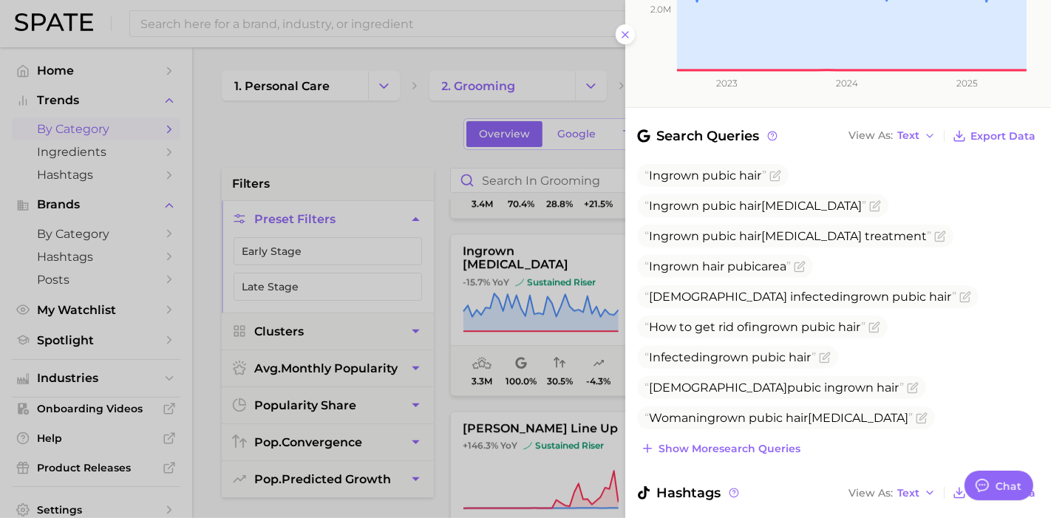
click at [384, 149] on div at bounding box center [525, 259] width 1051 height 518
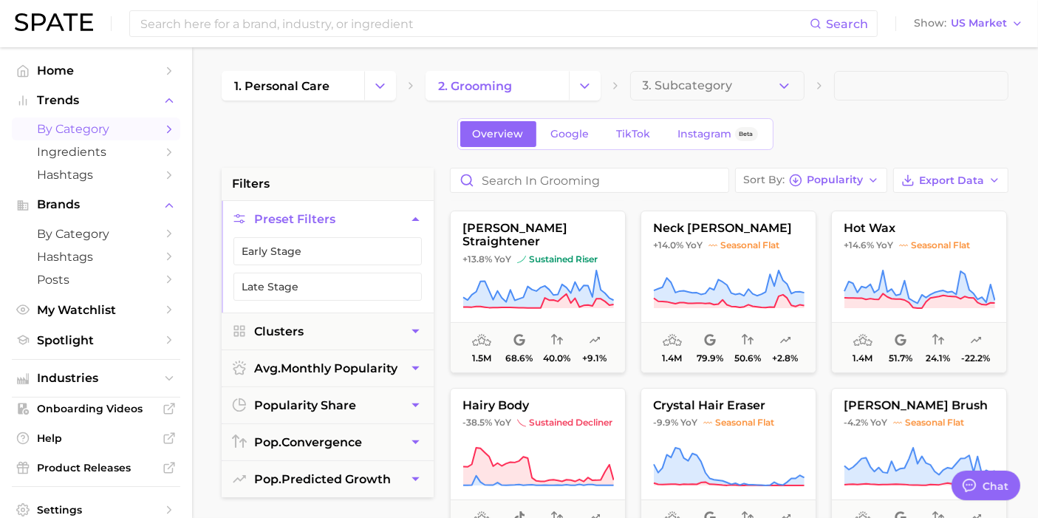
scroll to position [5912, 0]
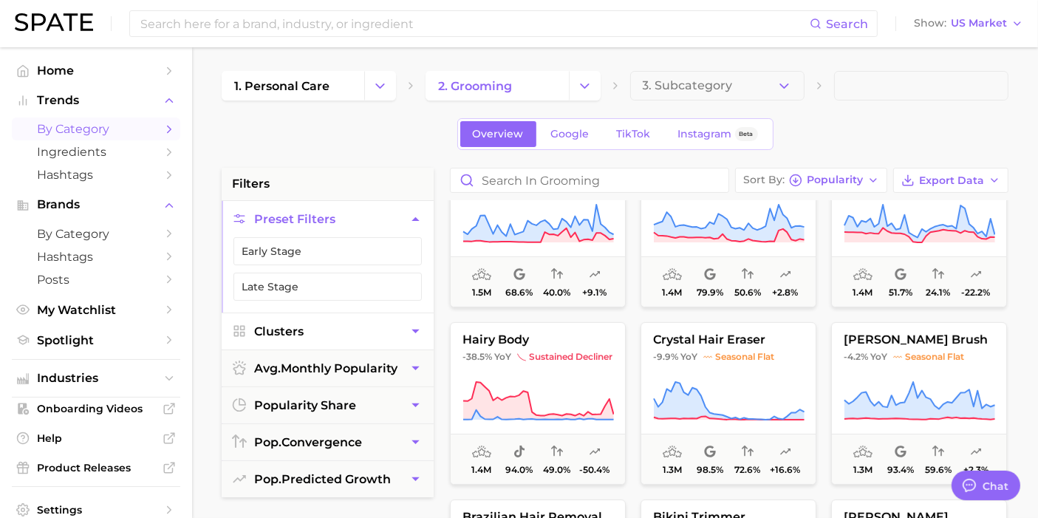
click at [325, 343] on button "Clusters" at bounding box center [328, 331] width 212 height 36
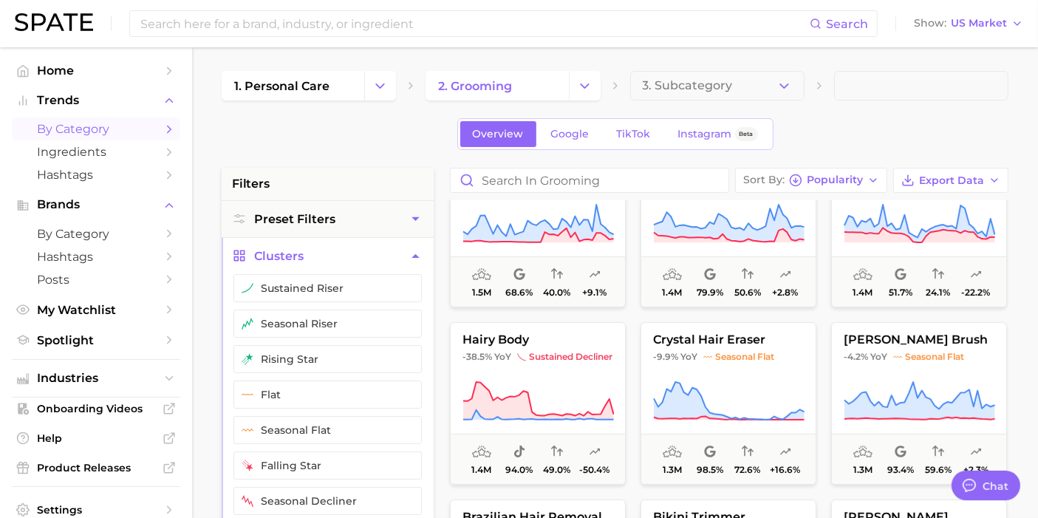
click at [355, 262] on button "Clusters" at bounding box center [328, 256] width 212 height 36
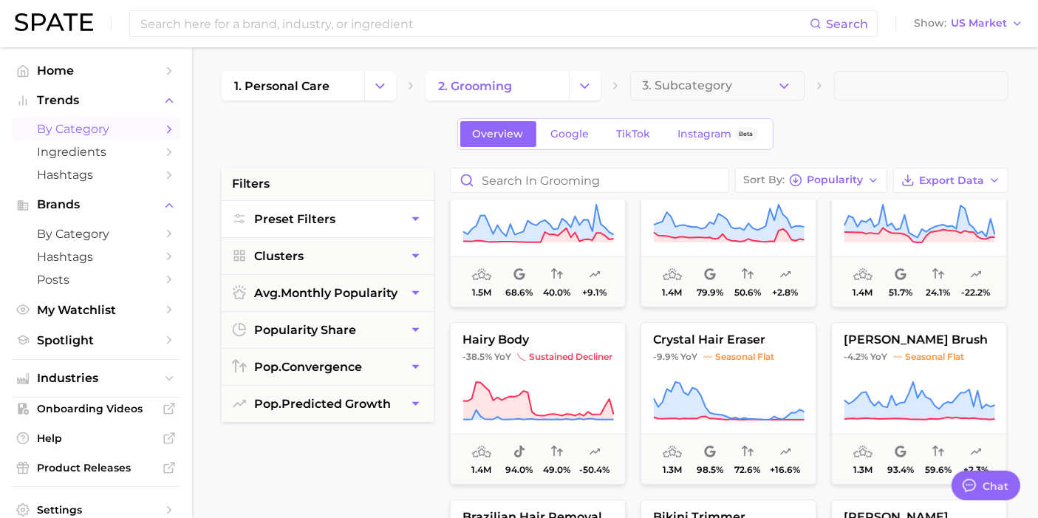
click at [358, 214] on button "Preset Filters" at bounding box center [328, 219] width 212 height 36
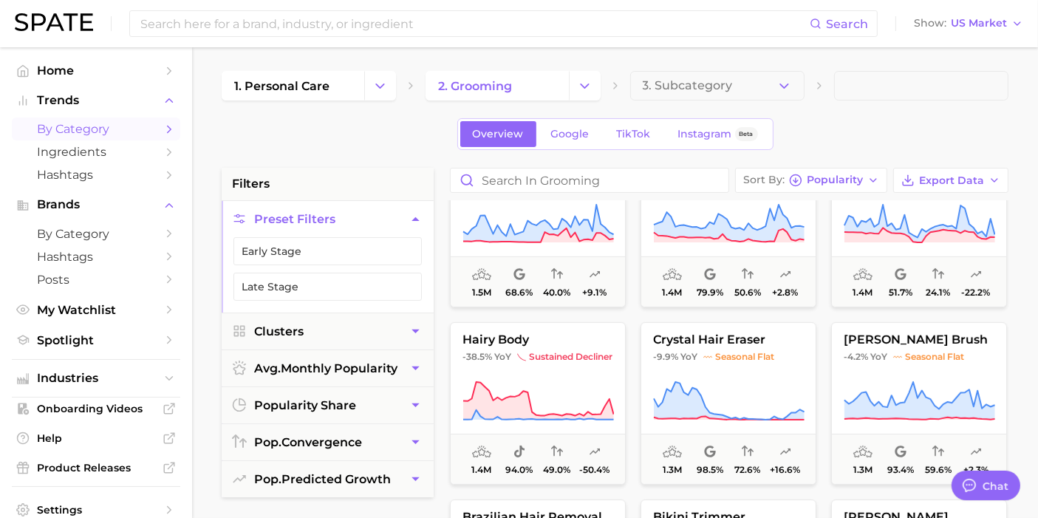
click at [358, 214] on button "Preset Filters" at bounding box center [328, 219] width 212 height 36
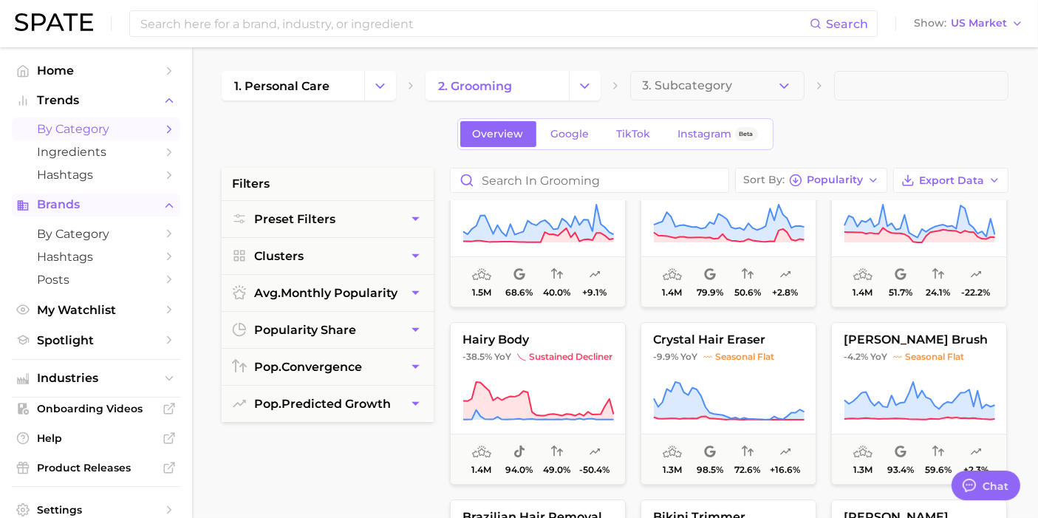
click at [74, 211] on span "Brands" at bounding box center [96, 204] width 118 height 13
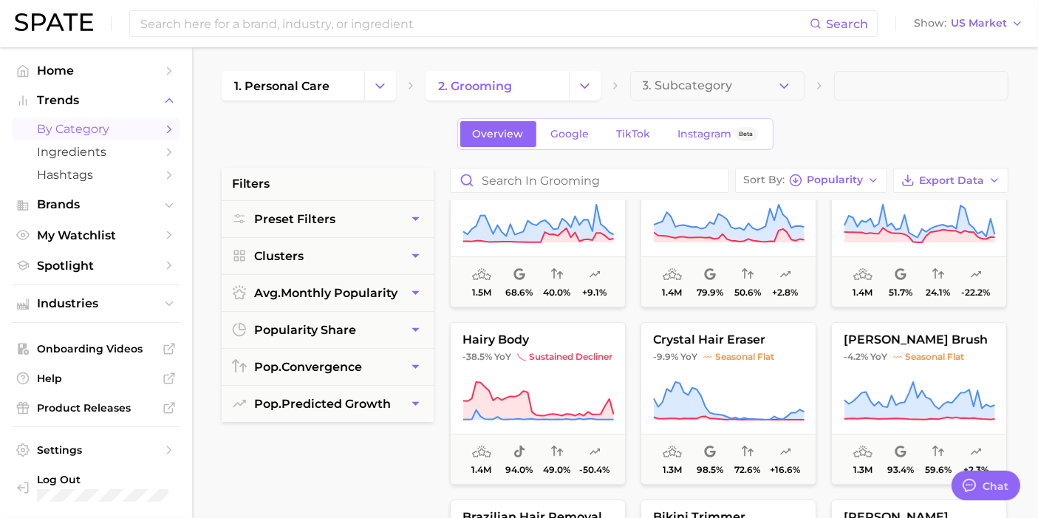
click at [85, 251] on ul "Home Trends by Category Ingredients Hashtags Brands My Watchlist Spotlight" at bounding box center [96, 168] width 168 height 218
click at [75, 262] on span "Spotlight" at bounding box center [96, 266] width 118 height 14
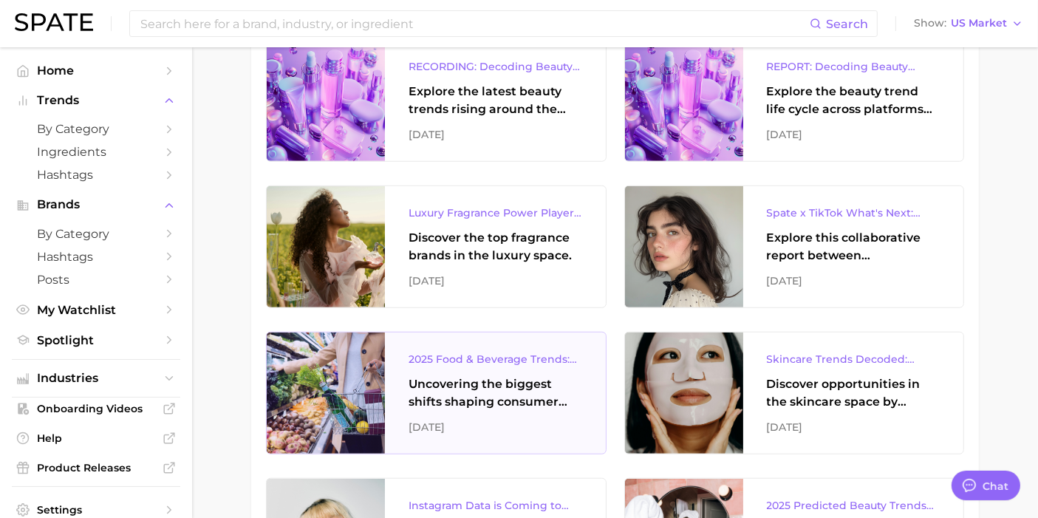
scroll to position [1149, 0]
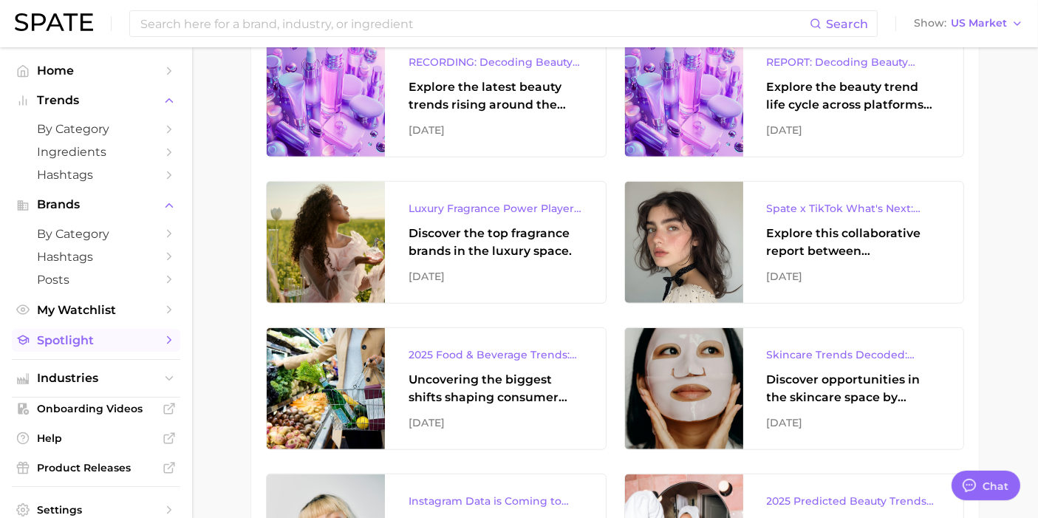
click at [67, 338] on span "Spotlight" at bounding box center [96, 340] width 118 height 14
click at [52, 377] on span "Industries" at bounding box center [96, 378] width 118 height 13
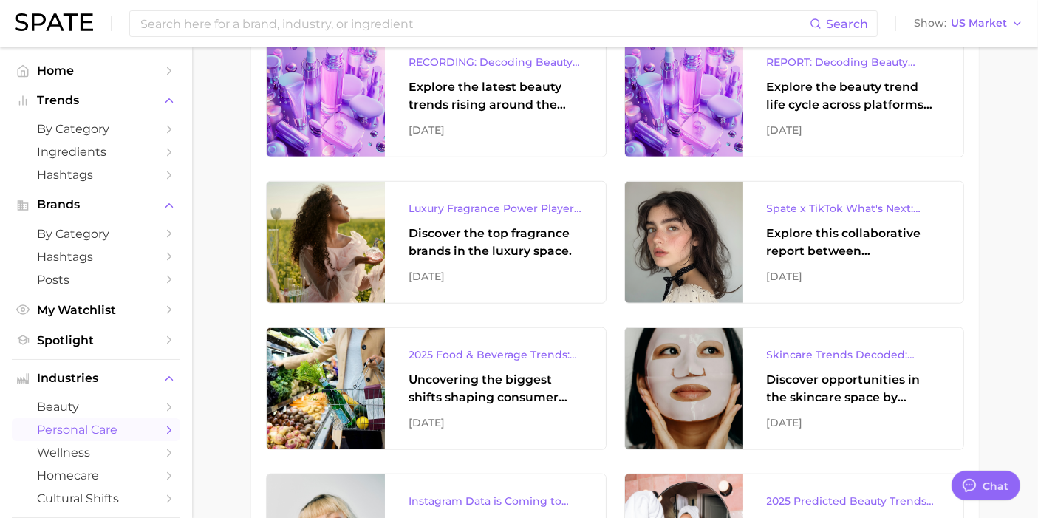
click at [61, 424] on span "personal care" at bounding box center [96, 430] width 118 height 14
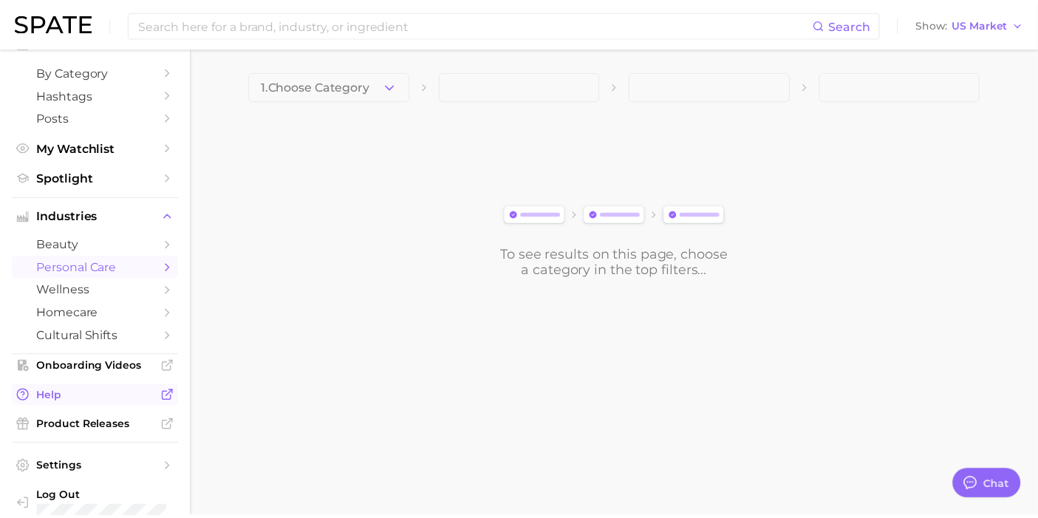
scroll to position [164, 0]
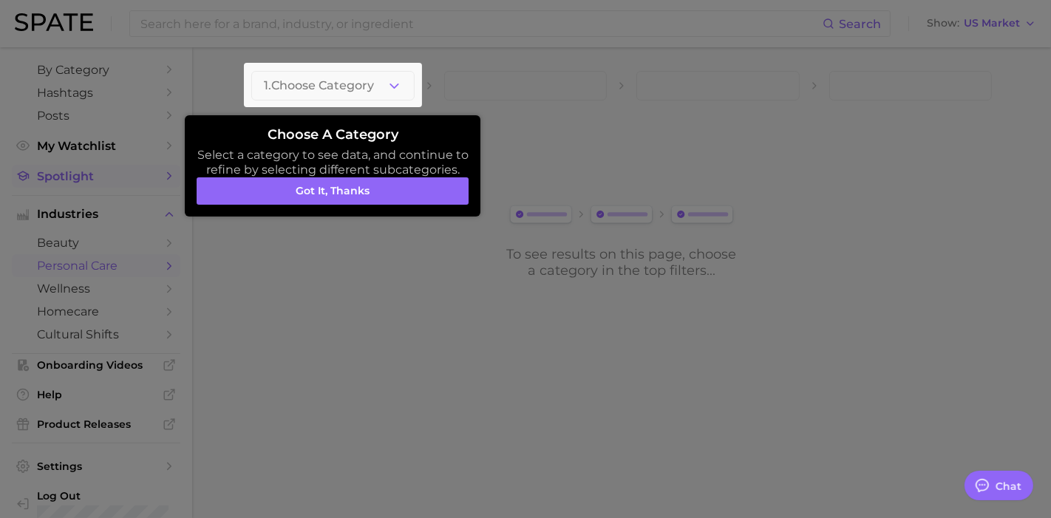
click at [86, 174] on div at bounding box center [525, 259] width 1051 height 518
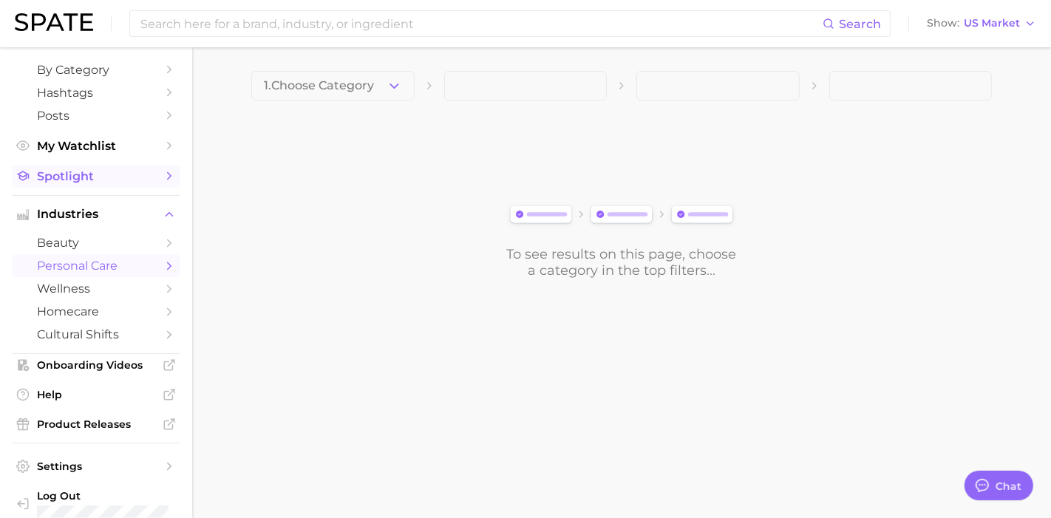
click at [81, 183] on span "Spotlight" at bounding box center [96, 176] width 118 height 14
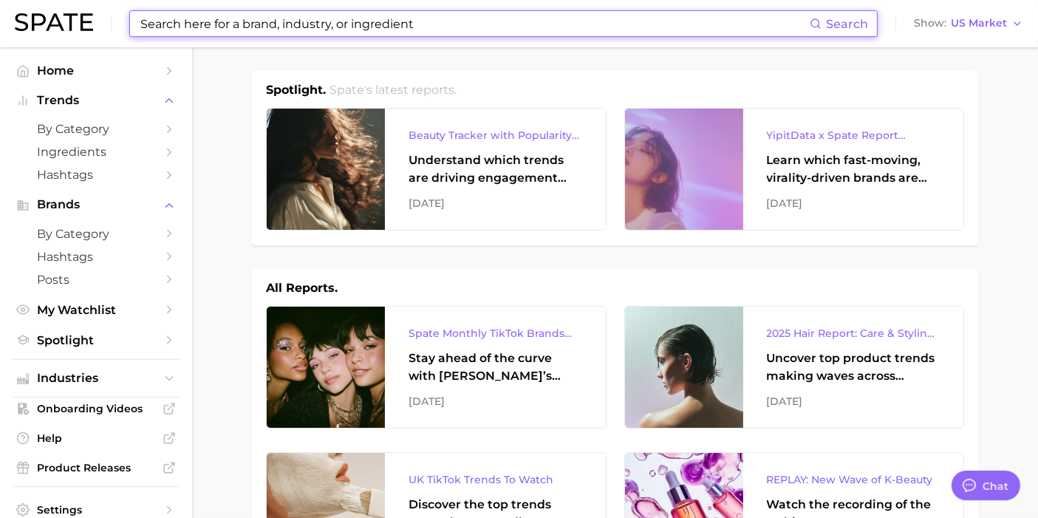
click at [271, 33] on input at bounding box center [474, 23] width 671 height 25
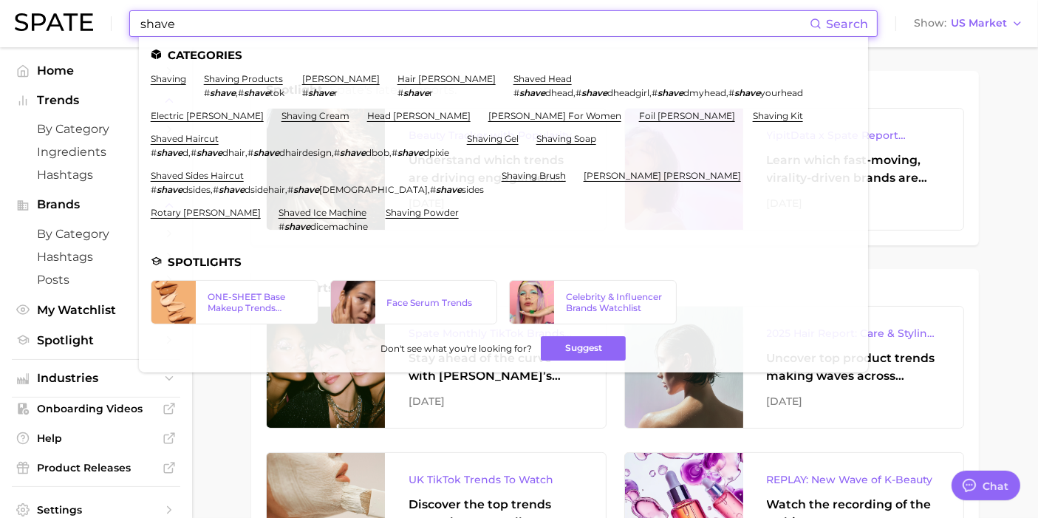
click at [205, 16] on input "shave" at bounding box center [474, 23] width 671 height 25
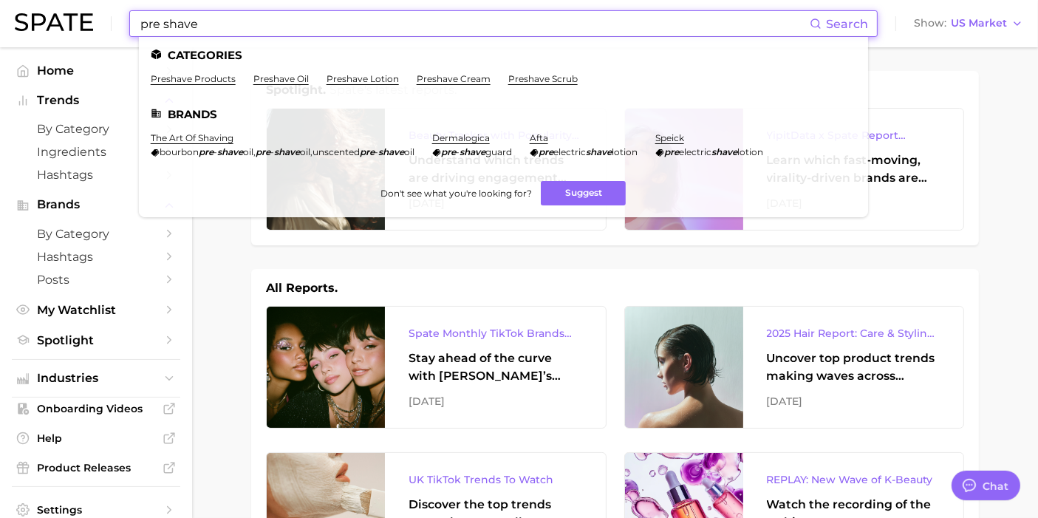
type input "pre shave"
click at [540, 86] on ul "preshave products preshave oil preshave lotion preshave cream preshave scrub" at bounding box center [504, 84] width 706 height 23
click at [542, 72] on ul "Categories preshave products preshave oil preshave lotion preshave cream presha…" at bounding box center [503, 127] width 729 height 180
click at [542, 84] on link "preshave scrub" at bounding box center [542, 78] width 69 height 11
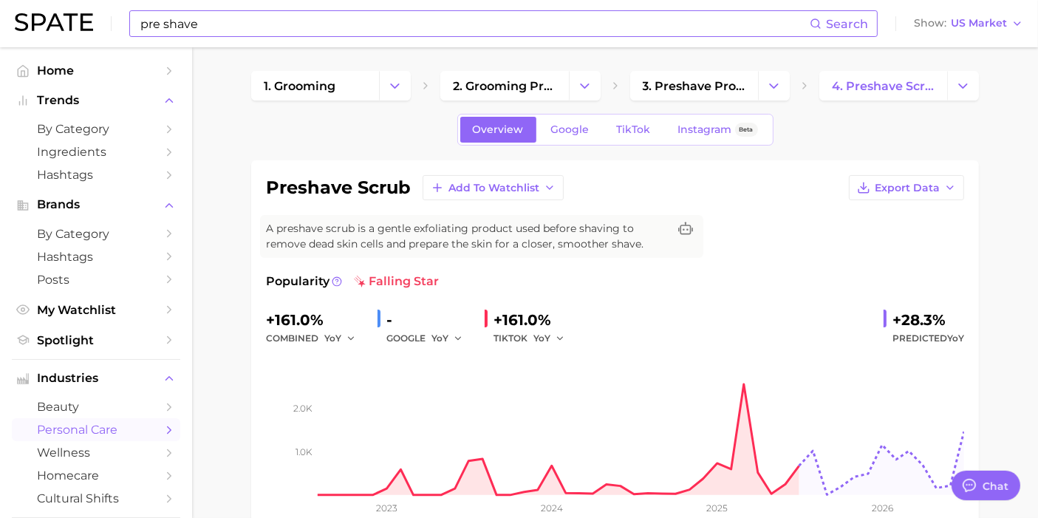
click at [290, 32] on input "pre shave" at bounding box center [474, 23] width 671 height 25
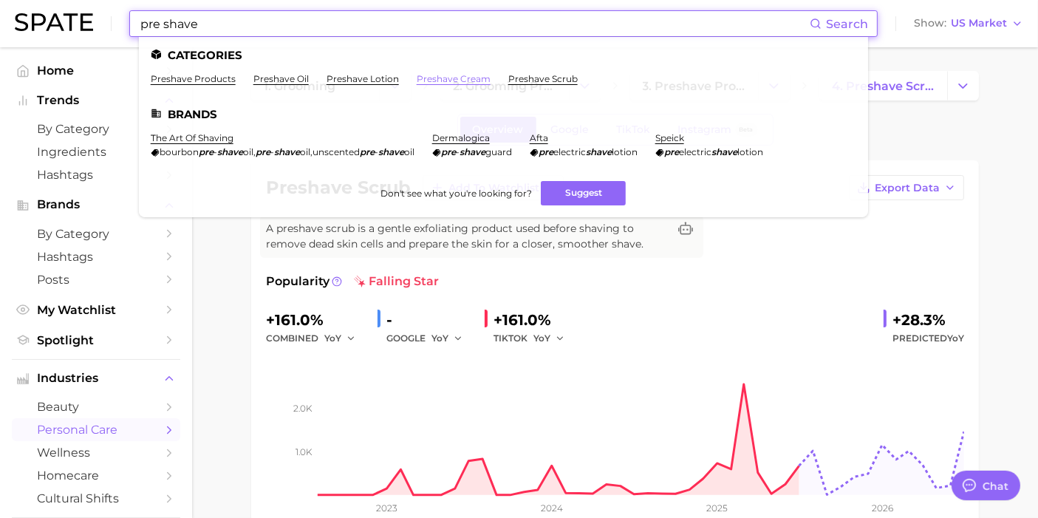
click at [447, 79] on link "preshave cream" at bounding box center [454, 78] width 74 height 11
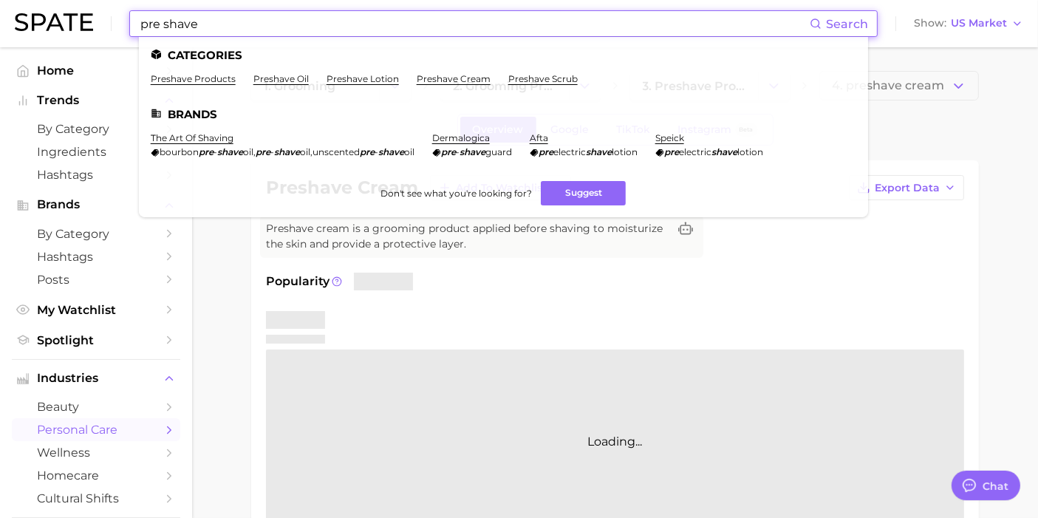
click at [345, 22] on input "pre shave" at bounding box center [474, 23] width 671 height 25
click at [288, 77] on link "preshave oil" at bounding box center [280, 78] width 55 height 11
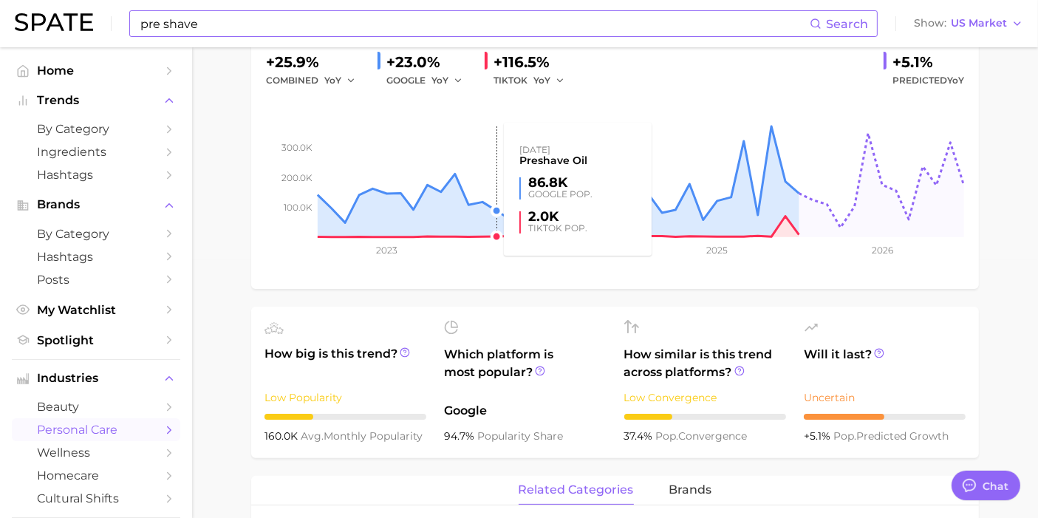
scroll to position [82, 0]
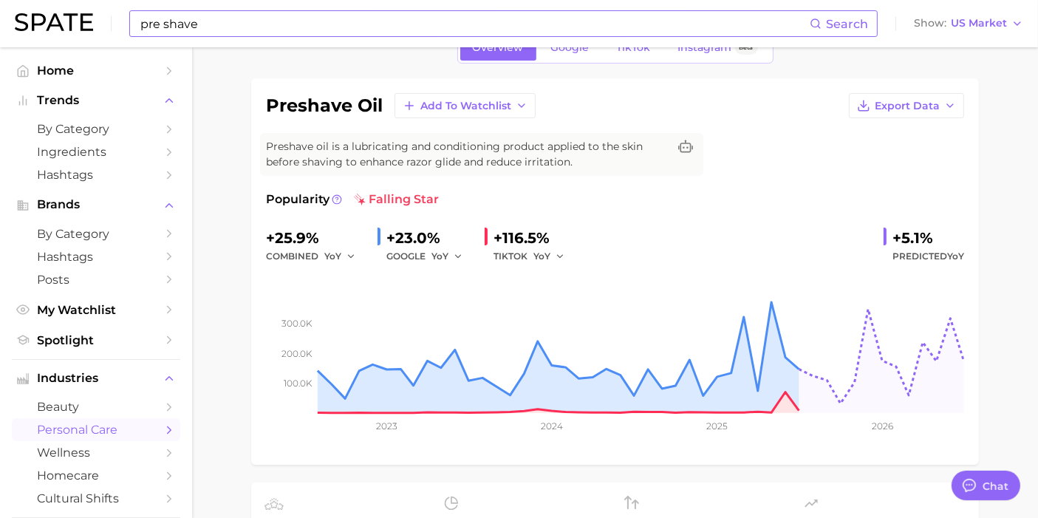
click at [442, 26] on input "pre shave" at bounding box center [474, 23] width 671 height 25
paste input "[MEDICAL_DATA]"
paste input
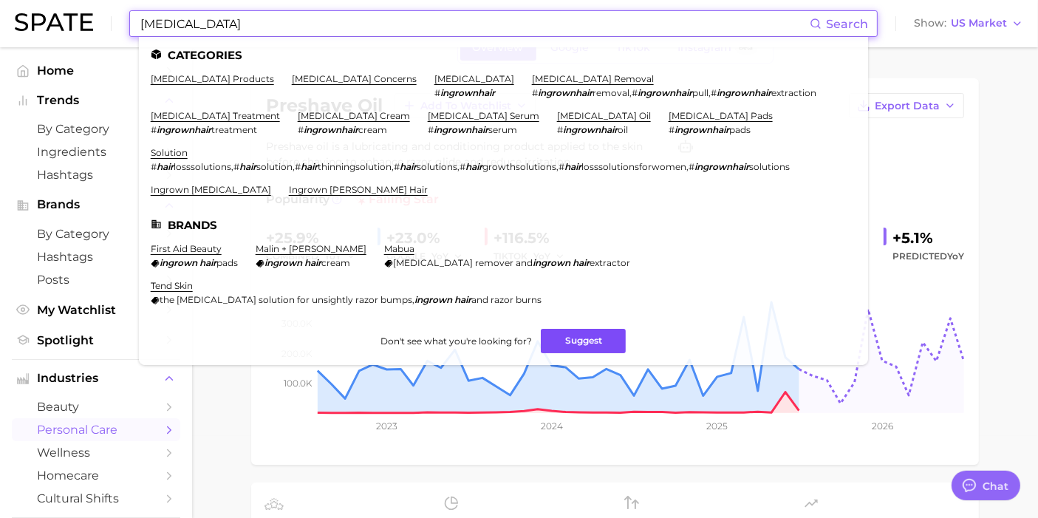
click at [554, 344] on button "Suggest" at bounding box center [583, 341] width 85 height 24
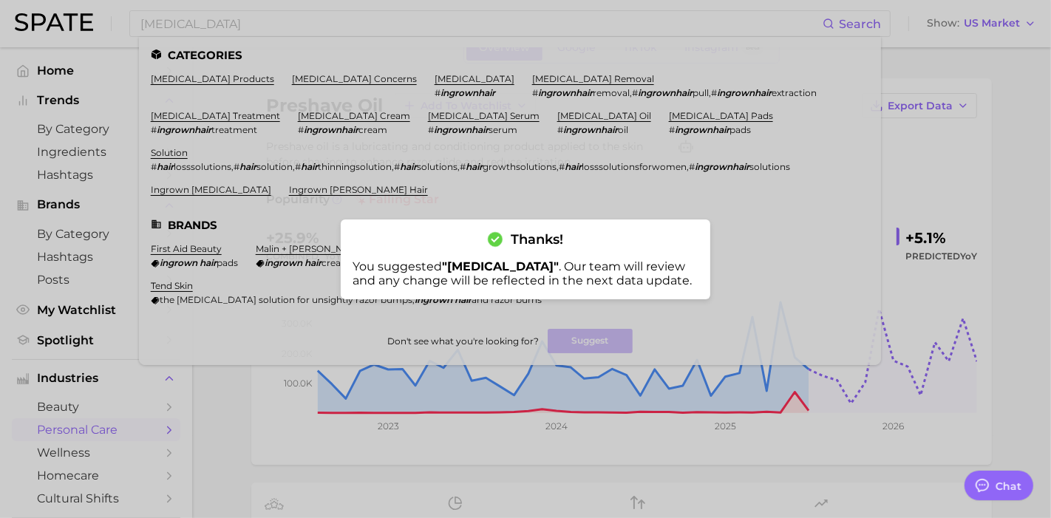
click at [274, 28] on div at bounding box center [525, 259] width 1051 height 518
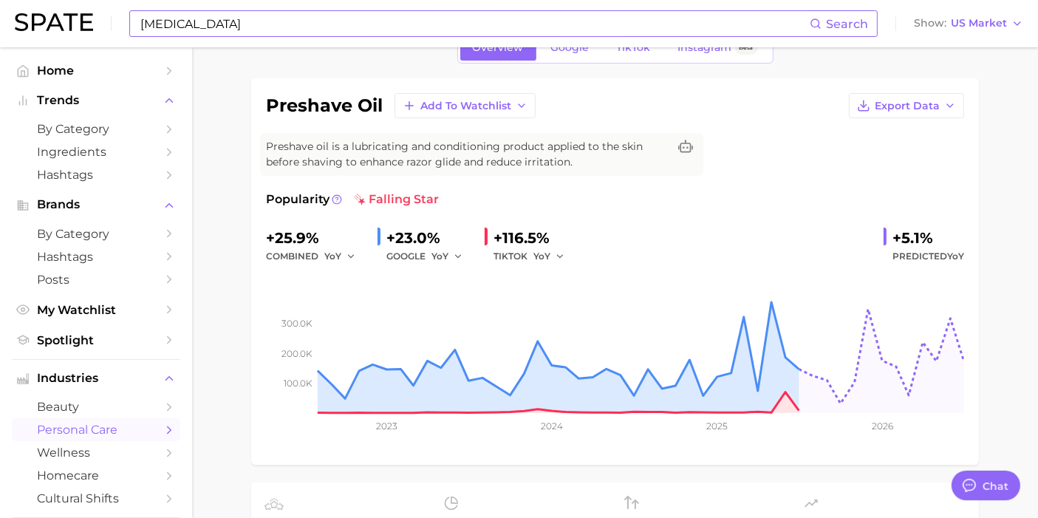
click at [232, 21] on input "[MEDICAL_DATA]" at bounding box center [474, 23] width 671 height 25
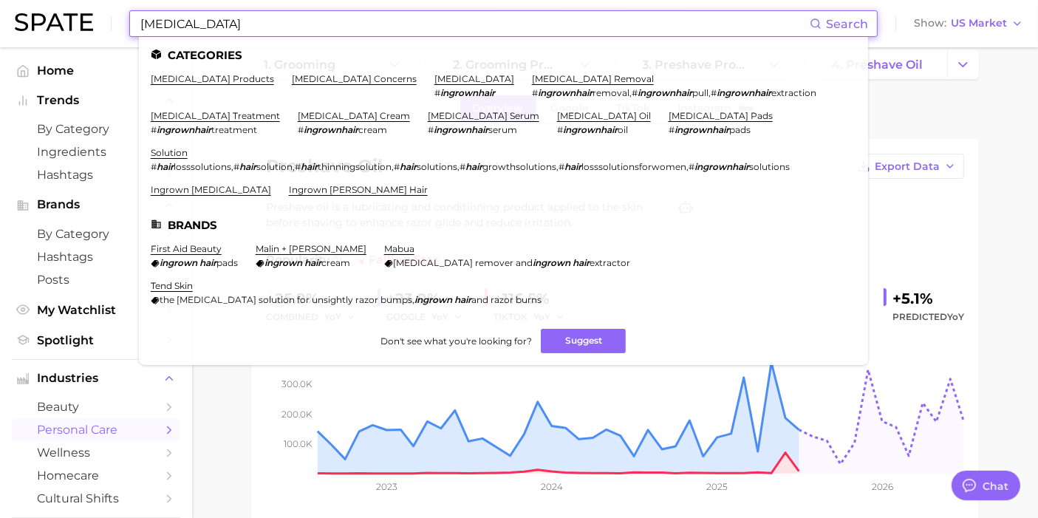
scroll to position [0, 0]
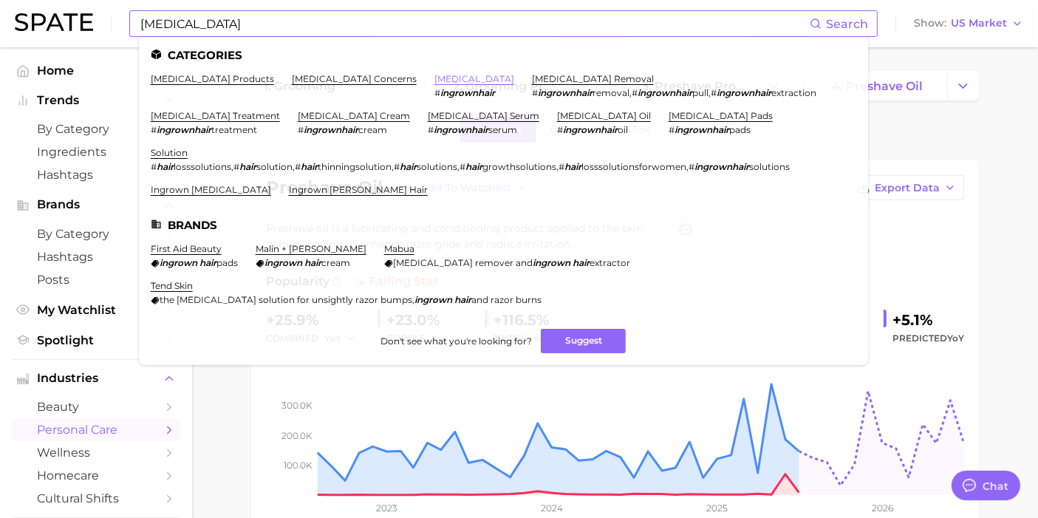
click at [435, 80] on link "[MEDICAL_DATA]" at bounding box center [475, 78] width 80 height 11
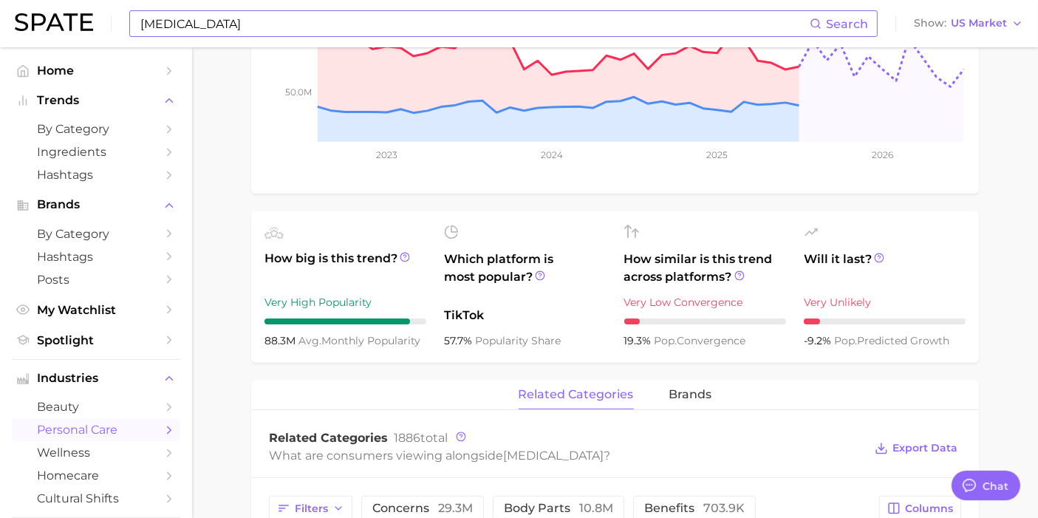
scroll to position [164, 0]
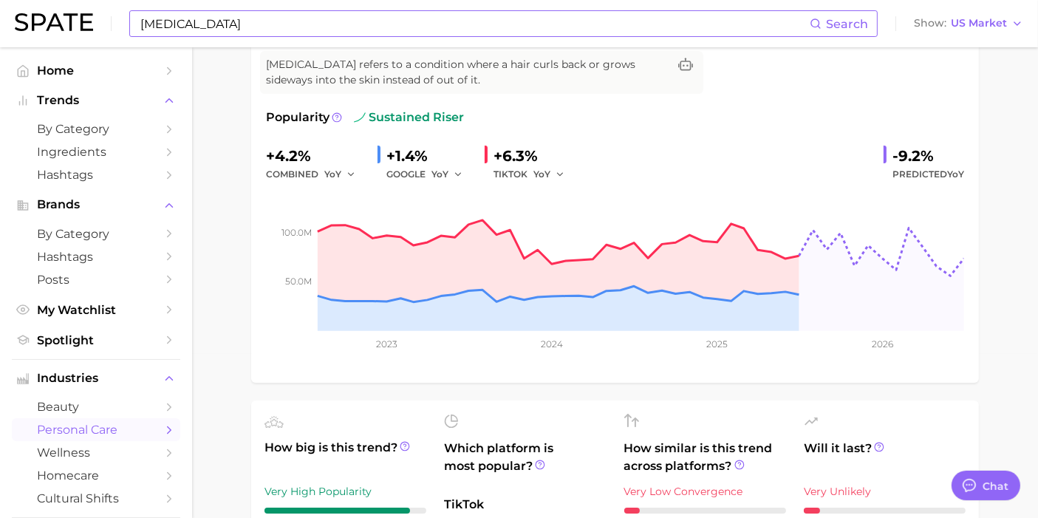
click at [440, 26] on input "[MEDICAL_DATA]" at bounding box center [474, 23] width 671 height 25
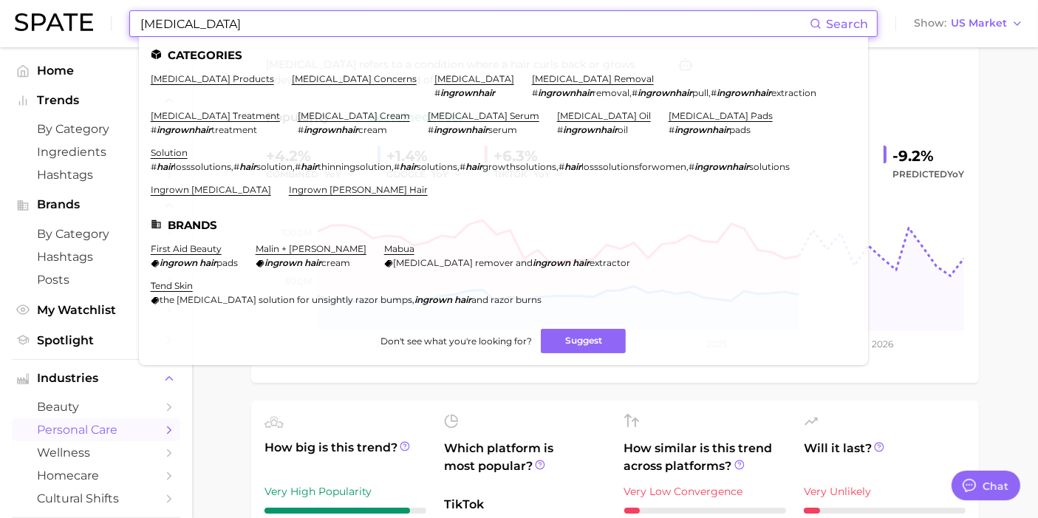
click at [445, 24] on input "[MEDICAL_DATA]" at bounding box center [474, 23] width 671 height 25
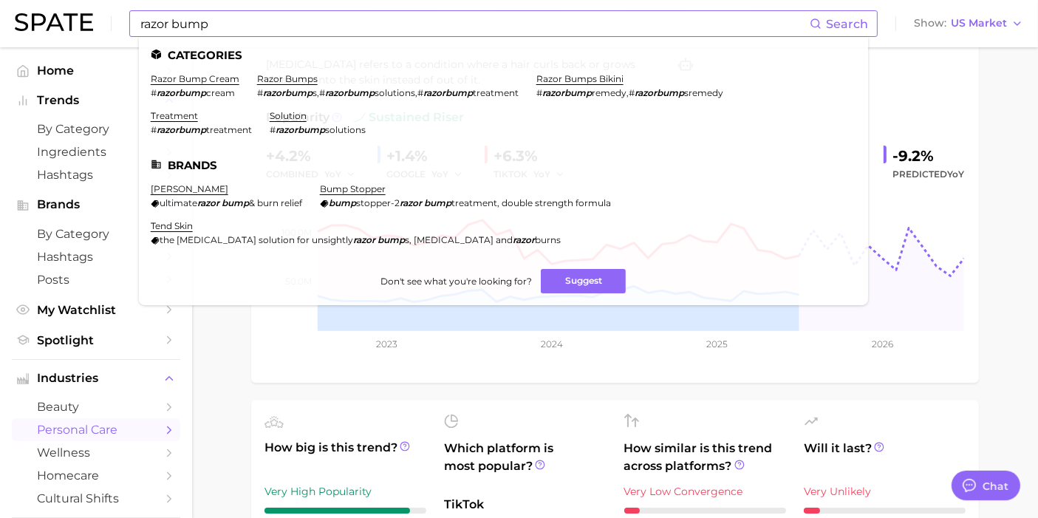
click at [279, 71] on ul "Categories razor bump cream # razorbump cream razor bumps # razorbump s , # raz…" at bounding box center [503, 171] width 729 height 268
click at [279, 78] on link "razor bumps" at bounding box center [287, 78] width 61 height 11
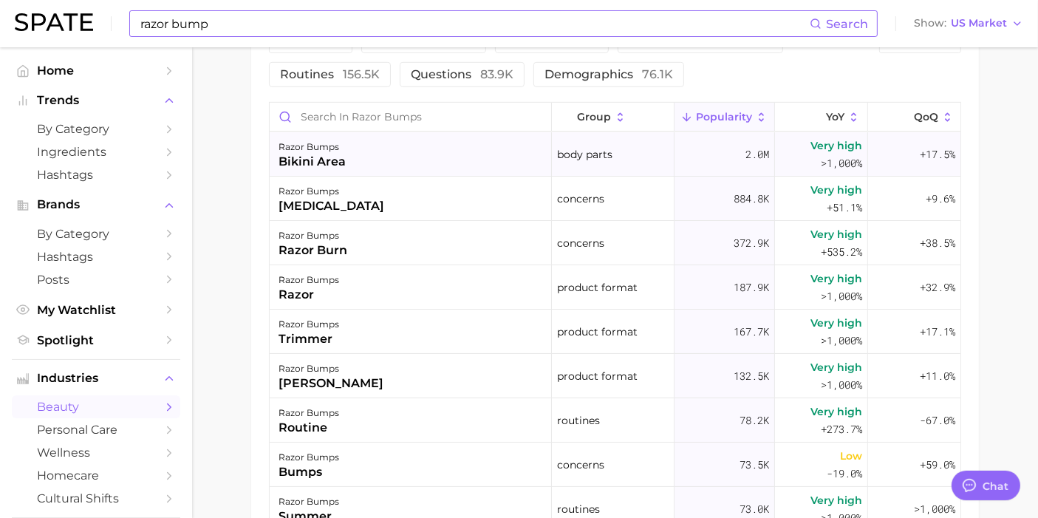
scroll to position [492, 0]
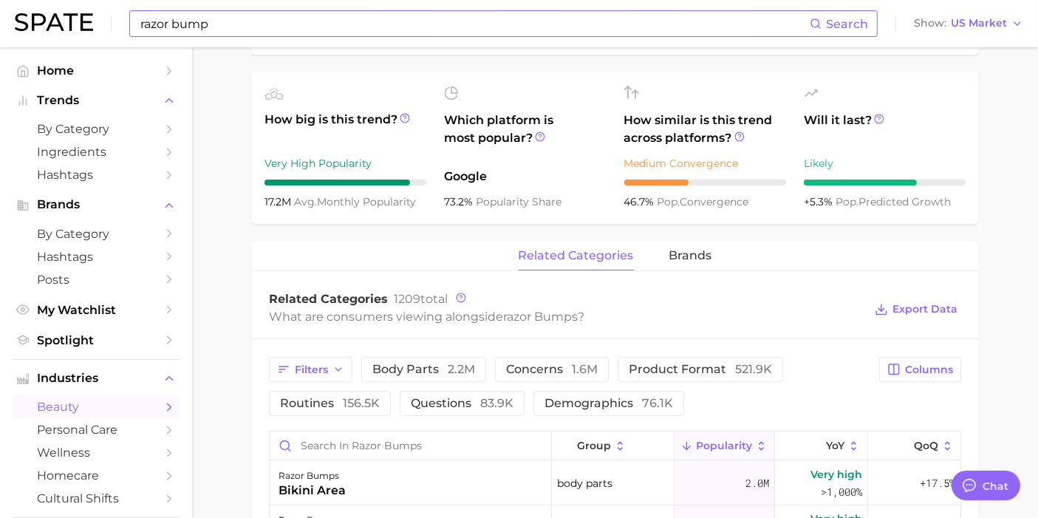
click at [325, 41] on div "razor bump Search Show US Market" at bounding box center [519, 23] width 1009 height 47
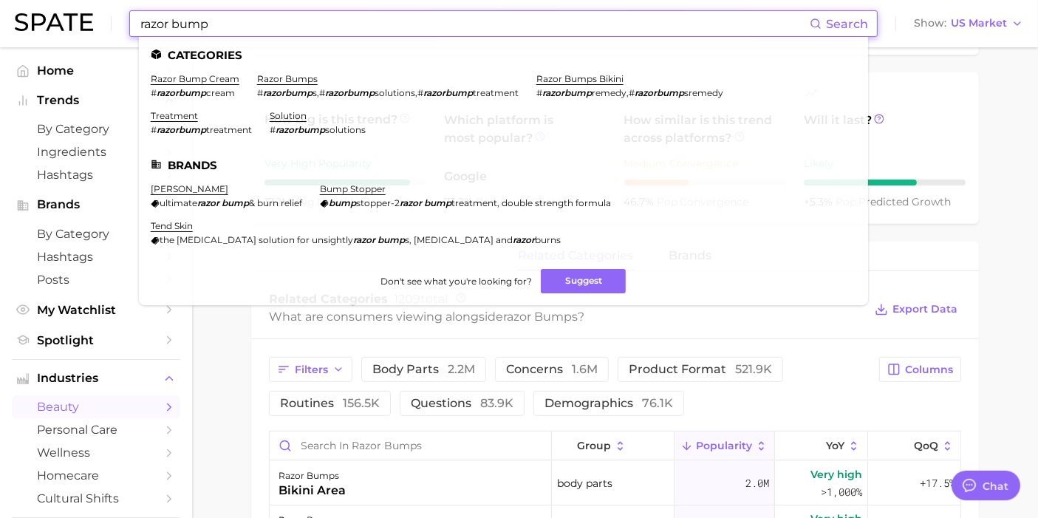
click at [319, 24] on input "razor bump" at bounding box center [474, 23] width 671 height 25
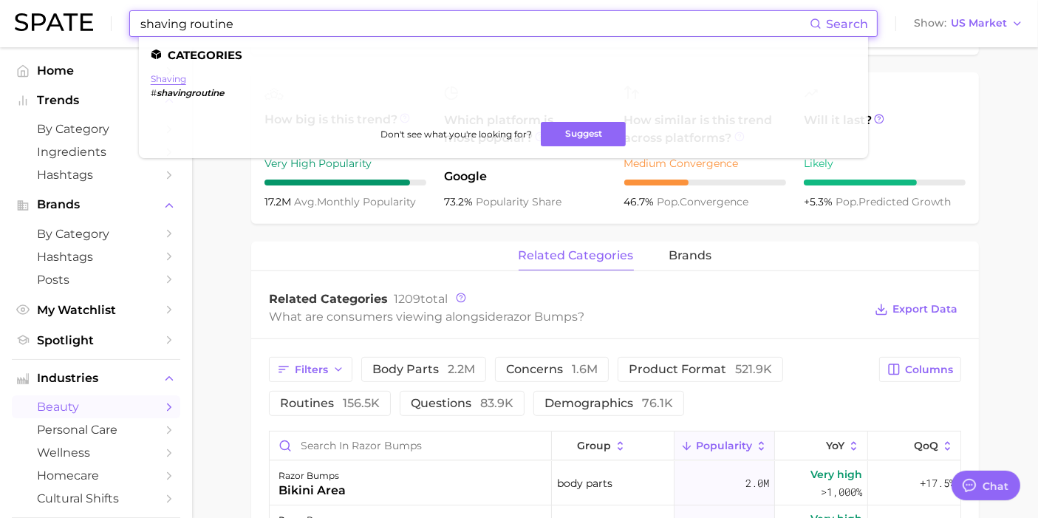
type input "shaving routine"
click at [157, 81] on link "shaving" at bounding box center [168, 78] width 35 height 11
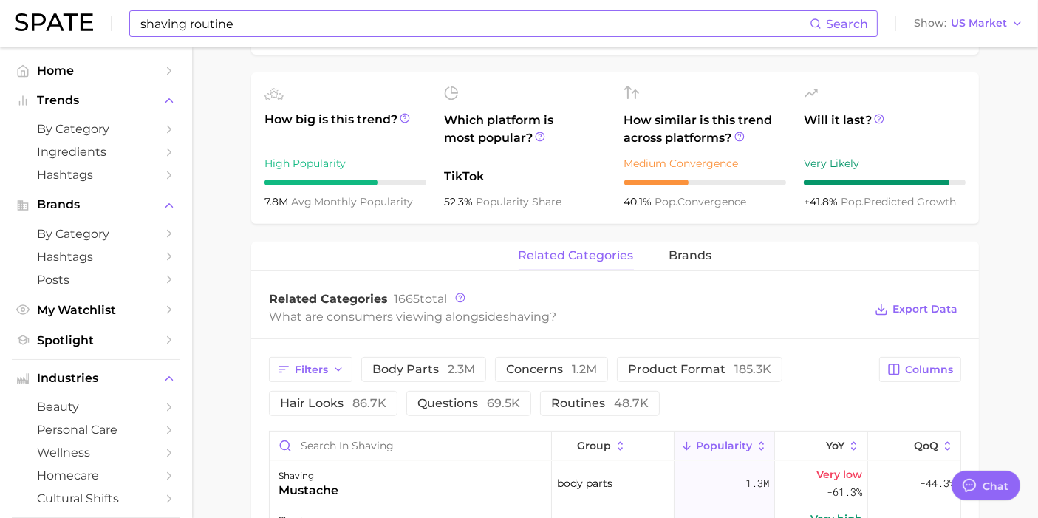
scroll to position [410, 0]
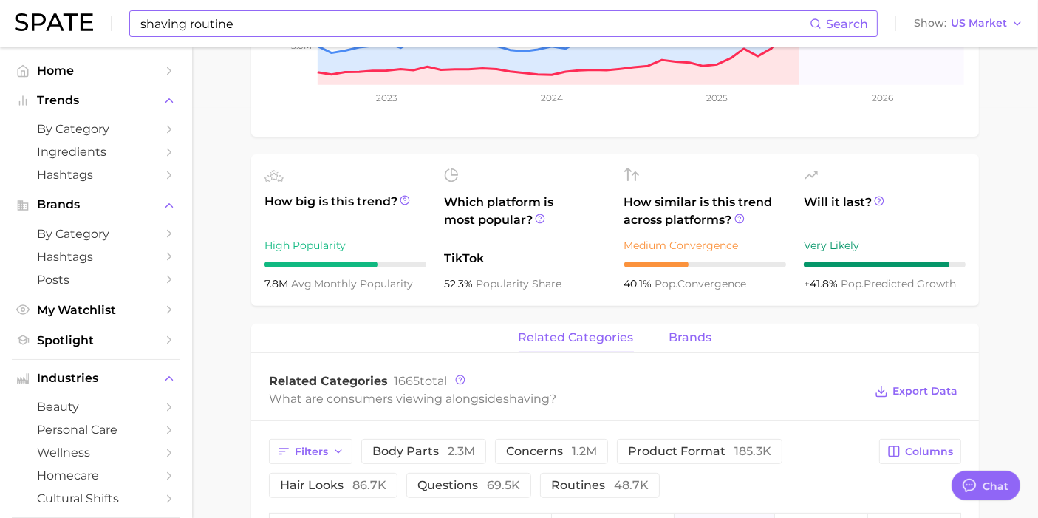
click at [688, 333] on span "brands" at bounding box center [690, 337] width 43 height 13
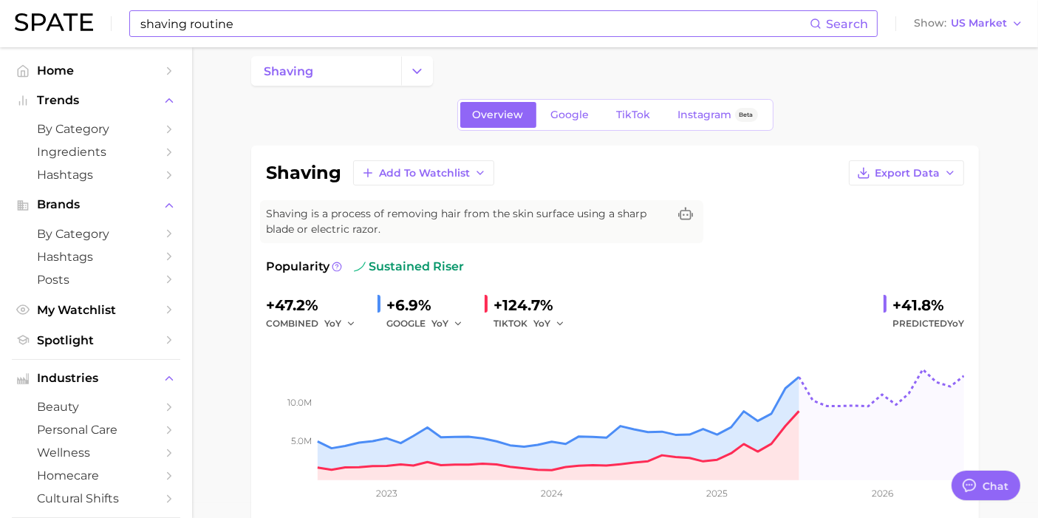
scroll to position [0, 0]
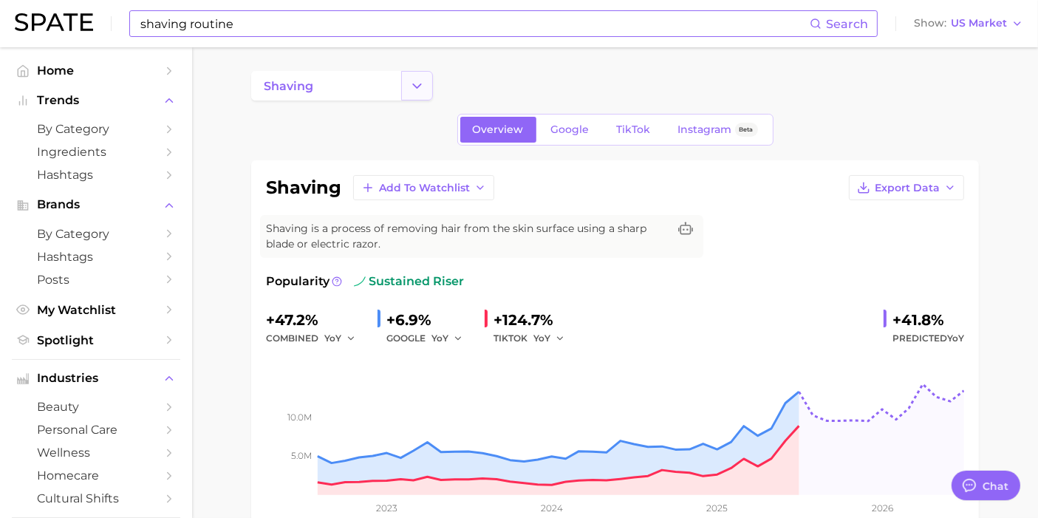
click at [423, 87] on icon "Change Category" at bounding box center [417, 86] width 16 height 16
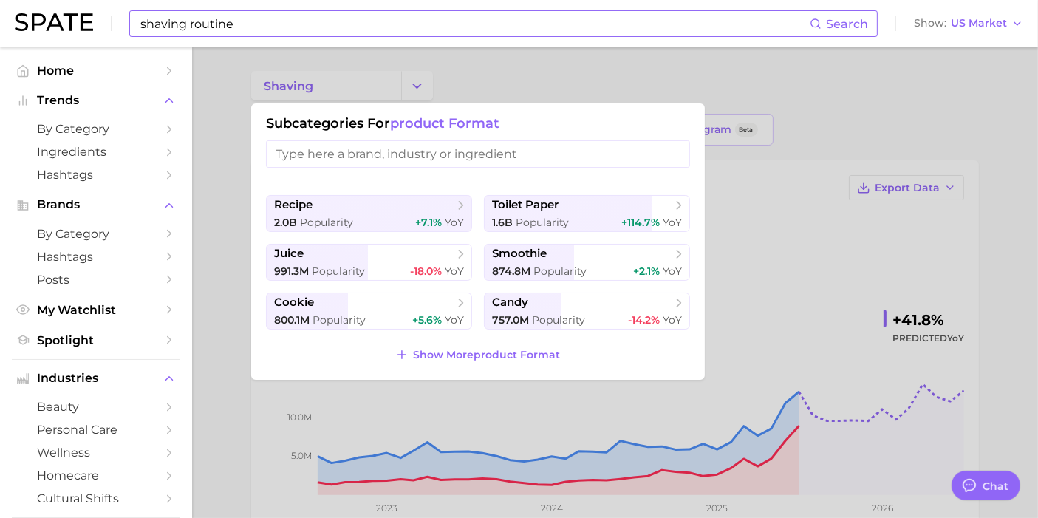
click at [385, 155] on input "search" at bounding box center [478, 153] width 424 height 27
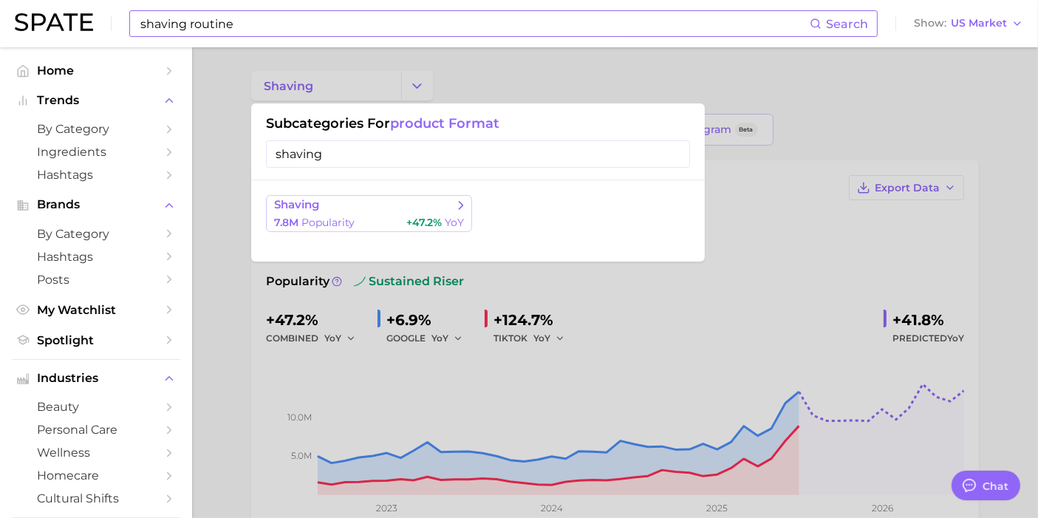
type input "shaving"
click at [460, 201] on icon at bounding box center [461, 205] width 15 height 15
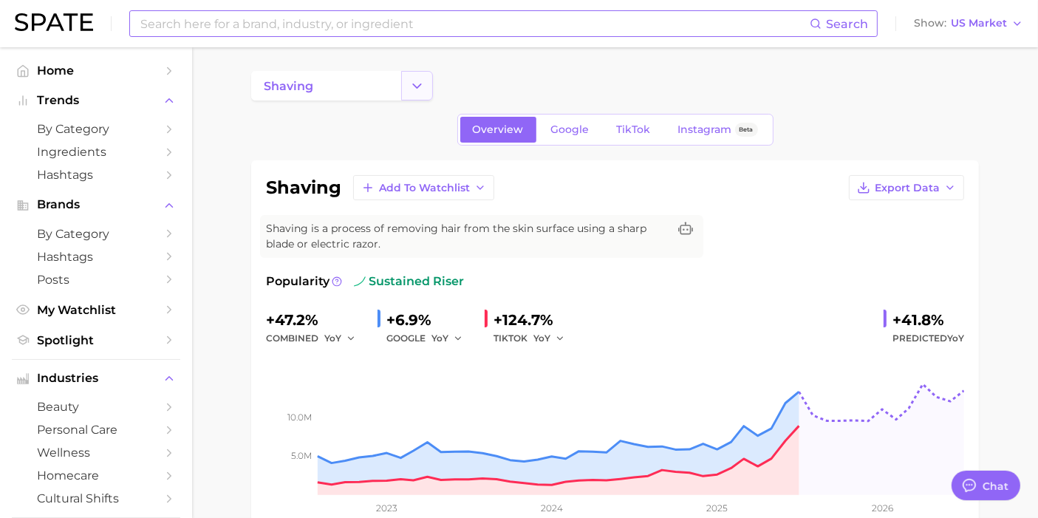
click at [429, 92] on button "Change Category" at bounding box center [417, 86] width 32 height 30
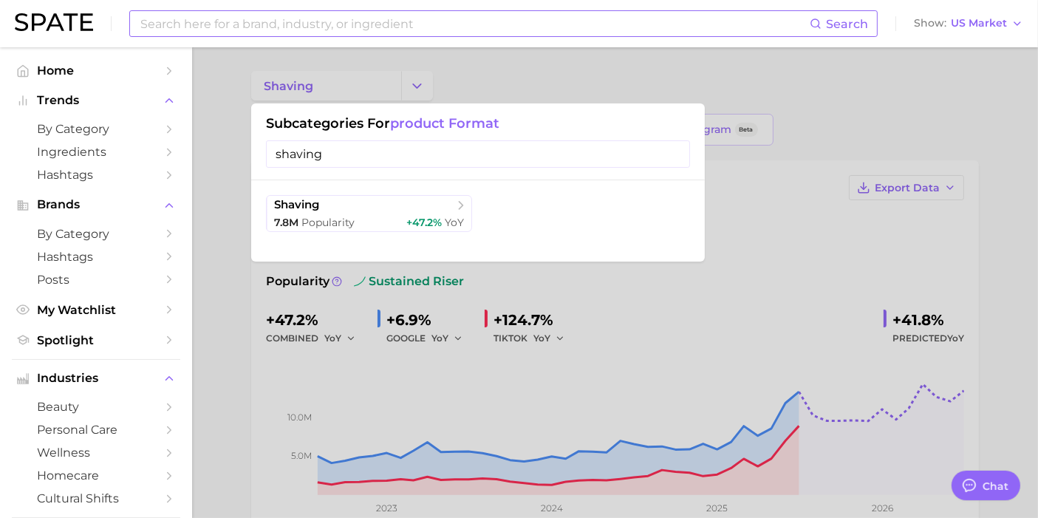
click at [395, 158] on input "shaving" at bounding box center [478, 153] width 424 height 27
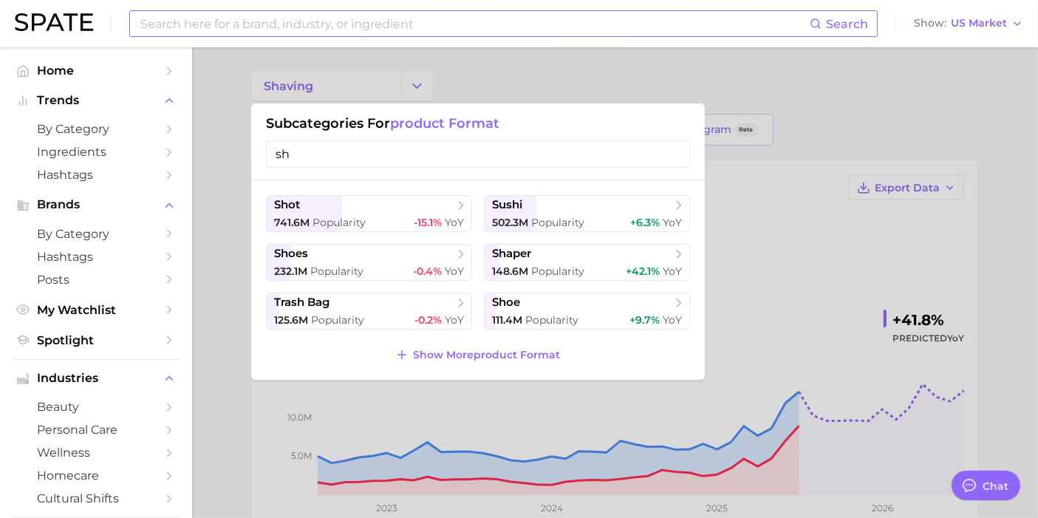
type input "s"
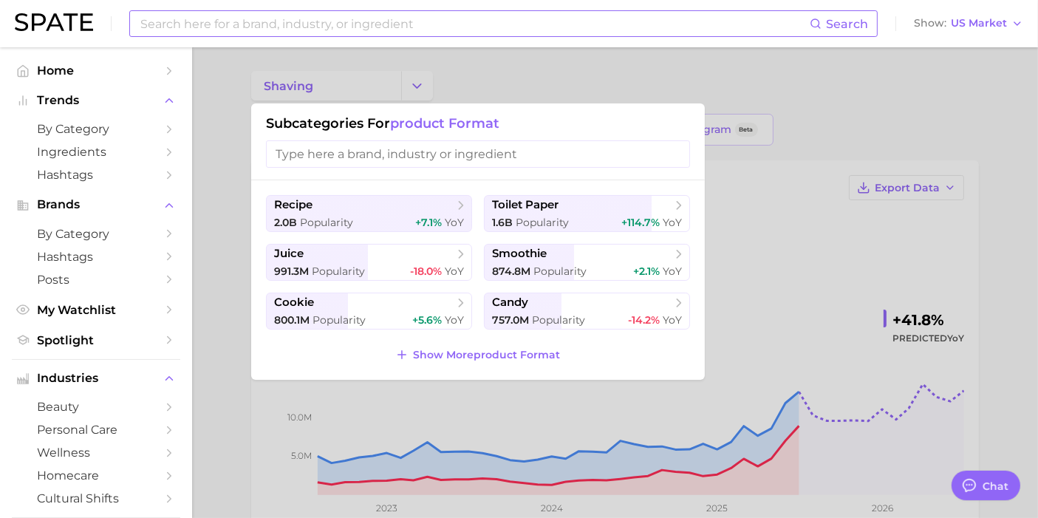
click at [33, 22] on img at bounding box center [54, 22] width 78 height 18
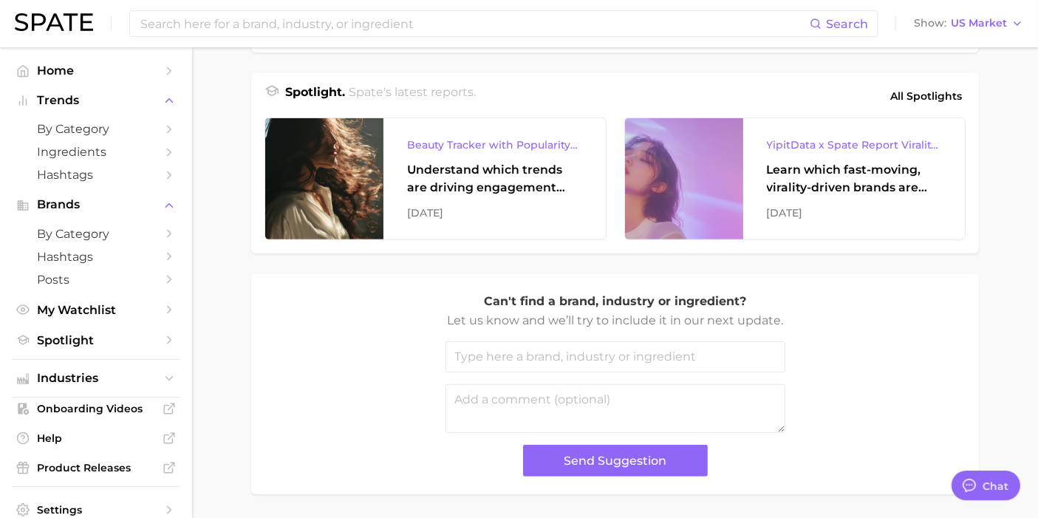
scroll to position [678, 0]
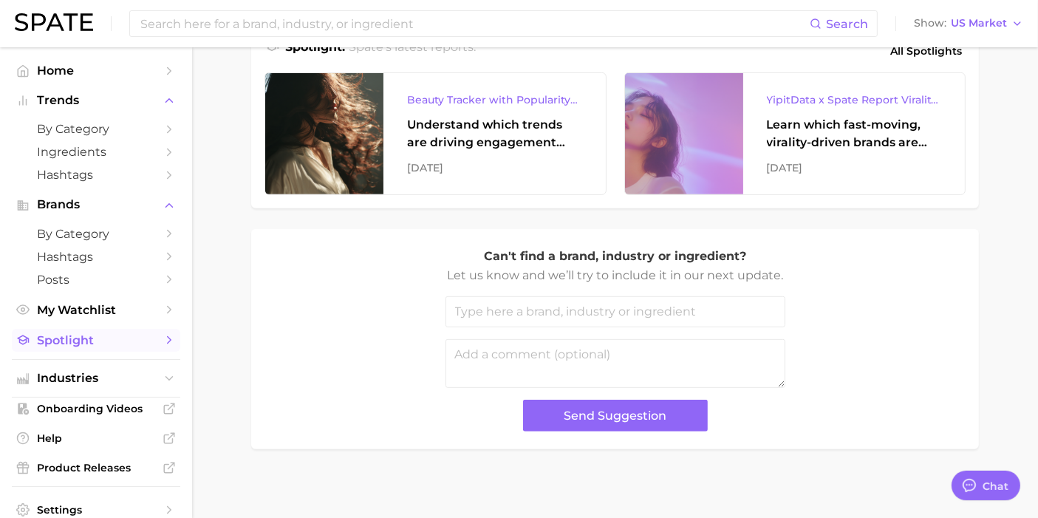
click at [58, 341] on span "Spotlight" at bounding box center [96, 340] width 118 height 14
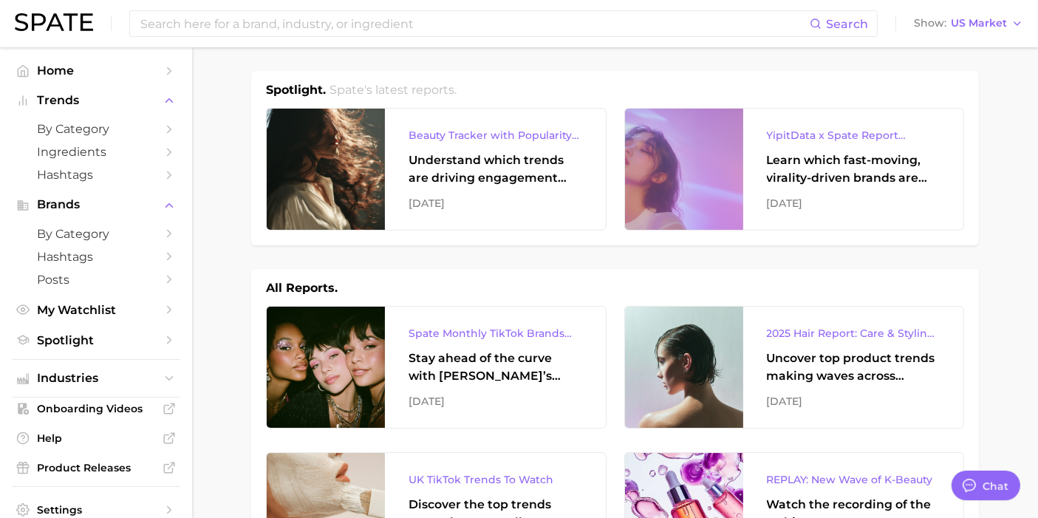
click at [403, 88] on h2 "Spate's latest reports." at bounding box center [393, 90] width 127 height 18
click at [405, 90] on h2 "Spate's latest reports." at bounding box center [393, 90] width 127 height 18
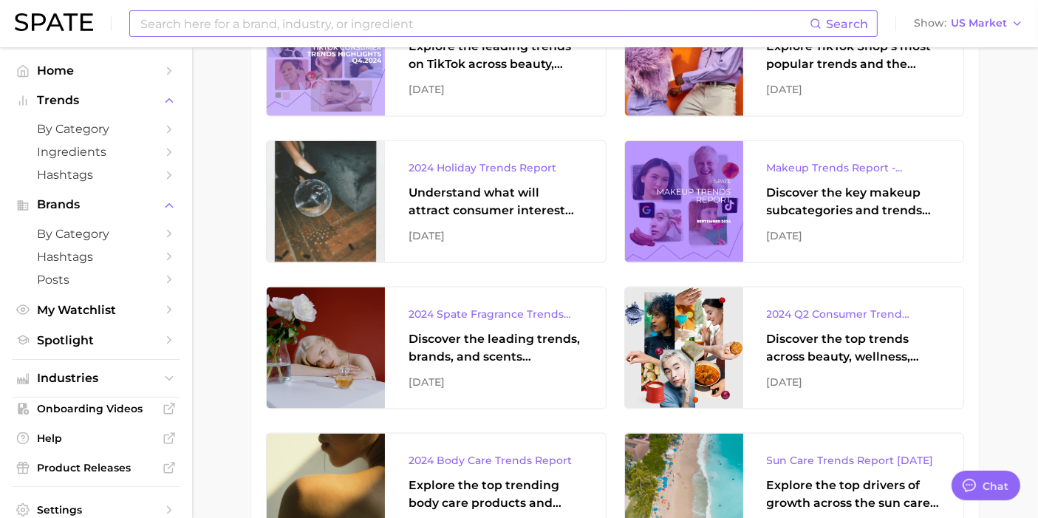
scroll to position [2627, 0]
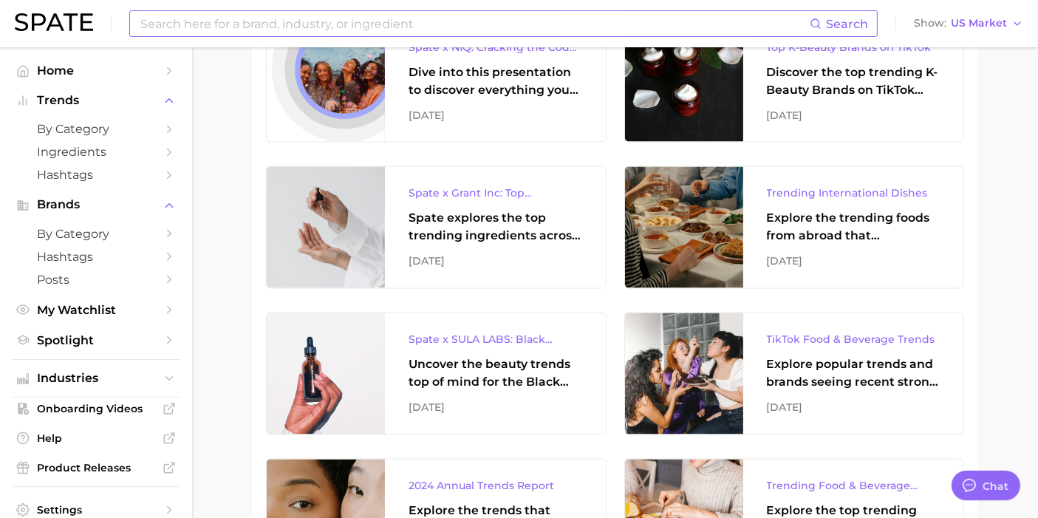
drag, startPoint x: 729, startPoint y: 16, endPoint x: 788, endPoint y: 20, distance: 58.5
click at [730, 16] on input at bounding box center [474, 23] width 671 height 25
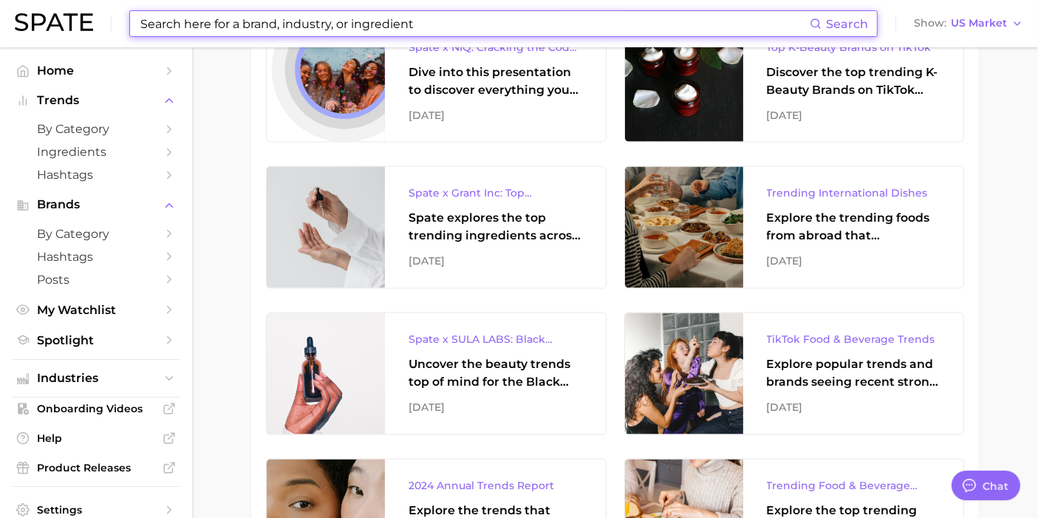
click at [819, 20] on icon at bounding box center [816, 24] width 12 height 12
drag, startPoint x: 545, startPoint y: 41, endPoint x: 536, endPoint y: 44, distance: 10.3
click at [545, 41] on div "Search Show US Market" at bounding box center [519, 23] width 1009 height 47
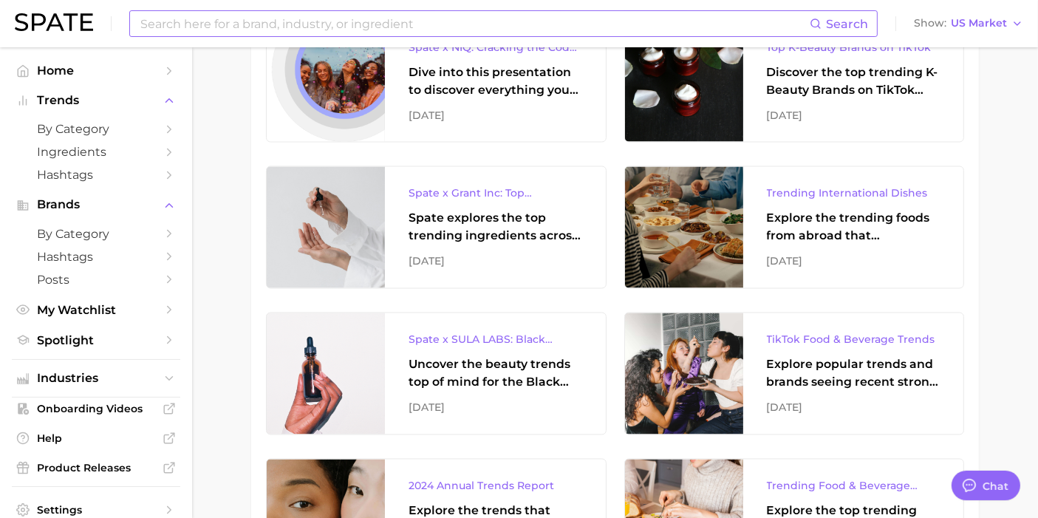
click at [497, 30] on input at bounding box center [474, 23] width 671 height 25
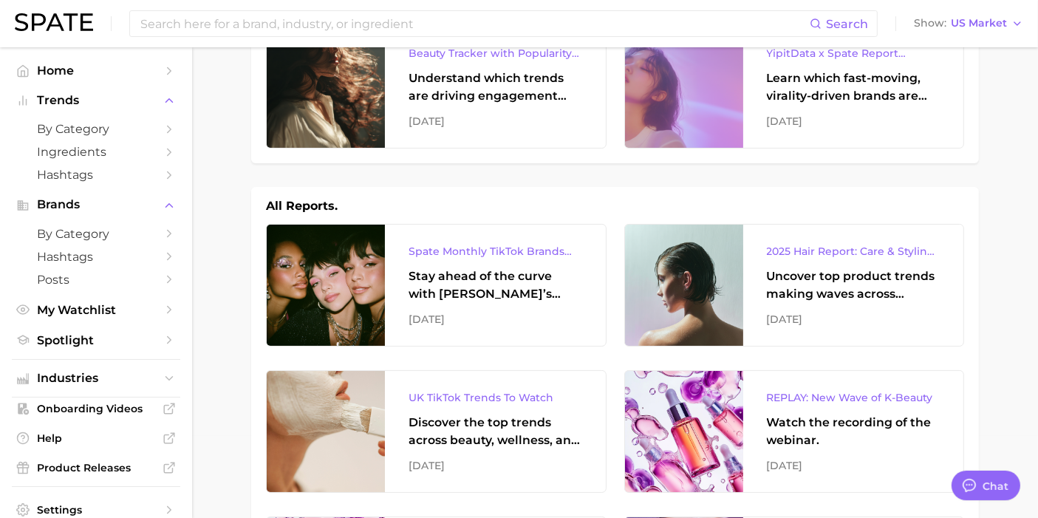
scroll to position [0, 0]
